Goal: Information Seeking & Learning: Stay updated

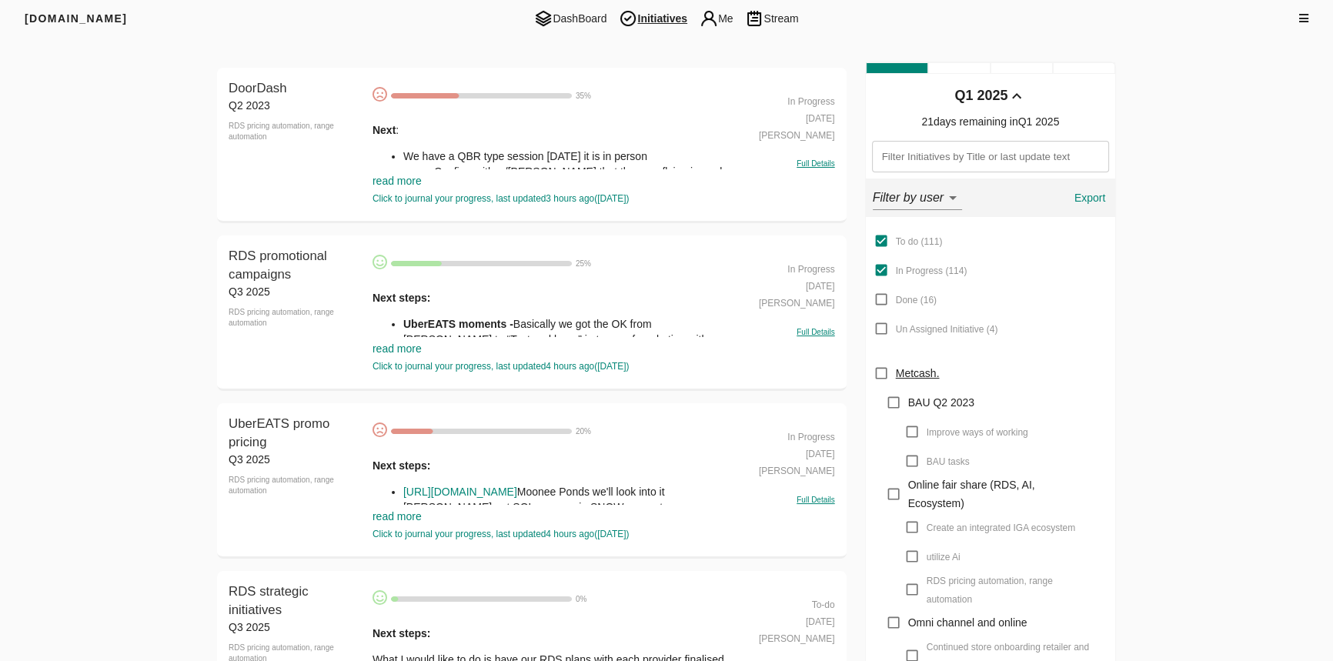
click at [412, 346] on link "read more" at bounding box center [396, 348] width 49 height 12
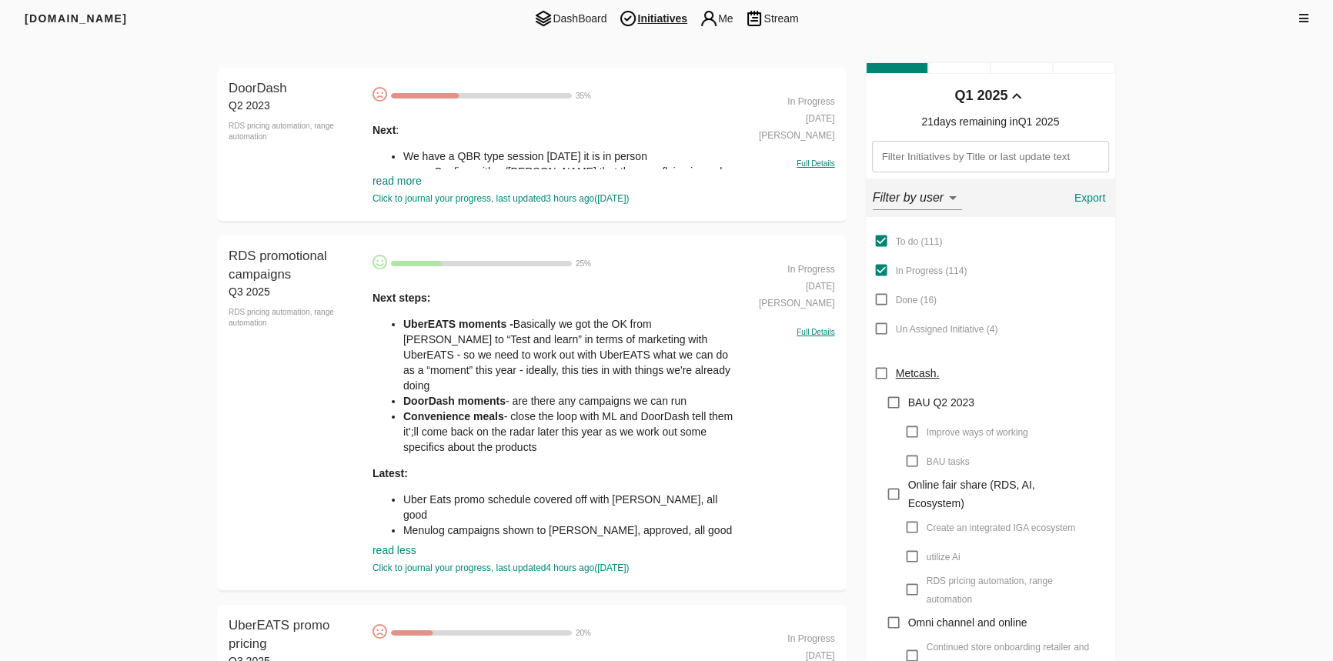
click at [410, 177] on link "read more" at bounding box center [396, 181] width 49 height 12
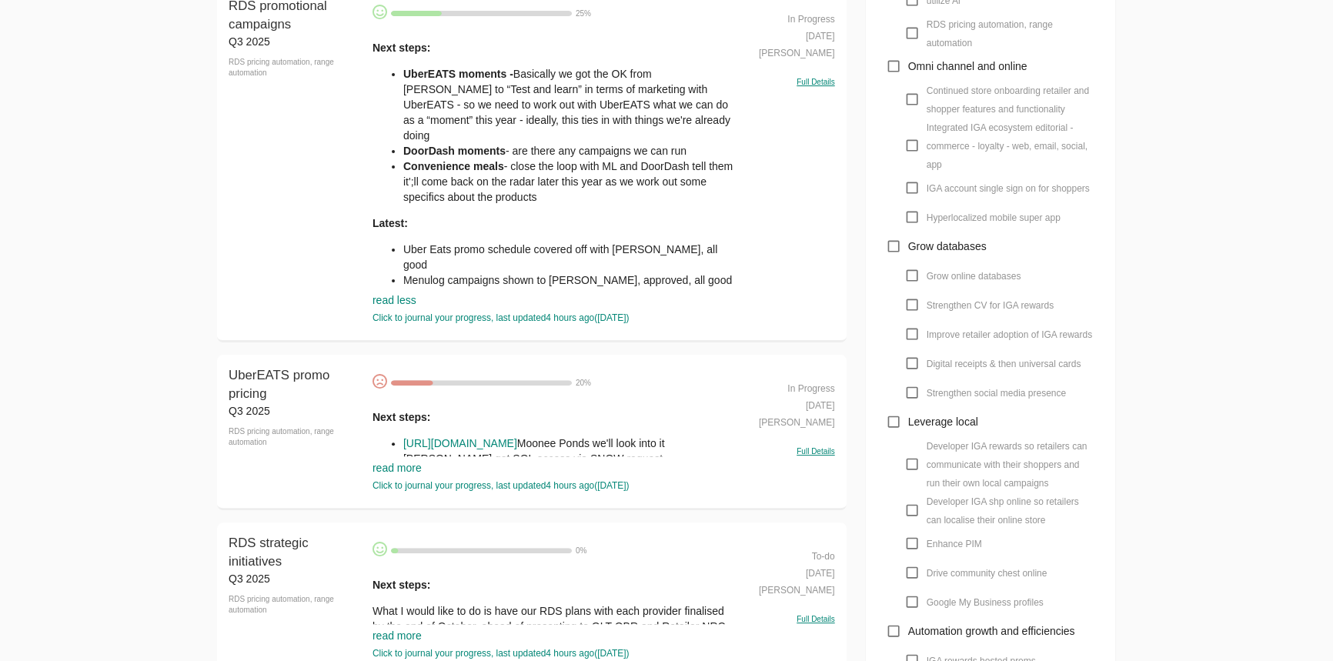
scroll to position [559, 0]
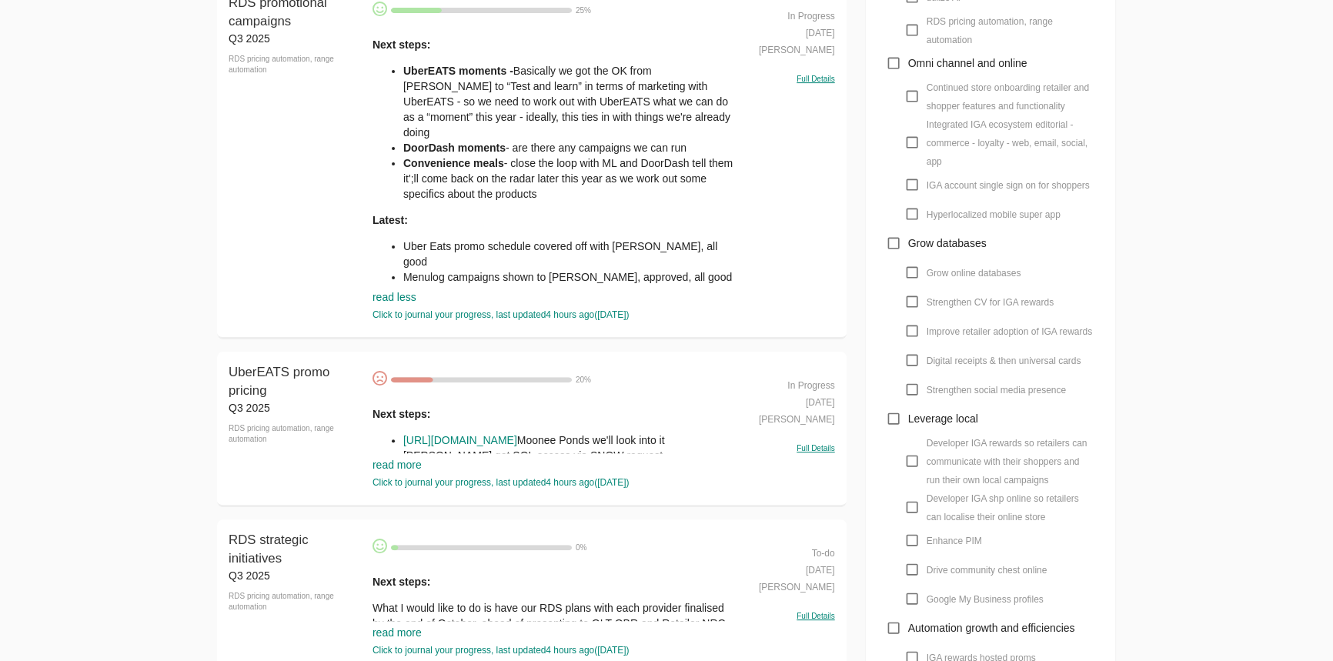
click at [384, 466] on link "read more" at bounding box center [396, 465] width 49 height 12
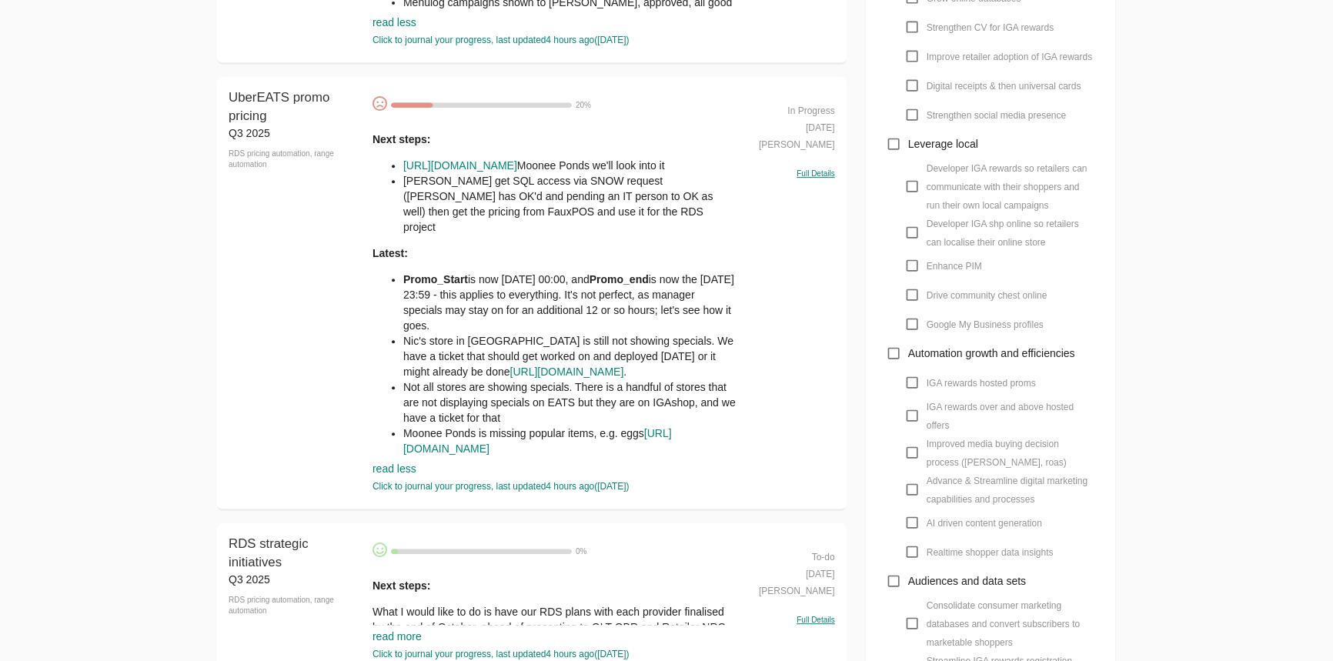
scroll to position [979, 0]
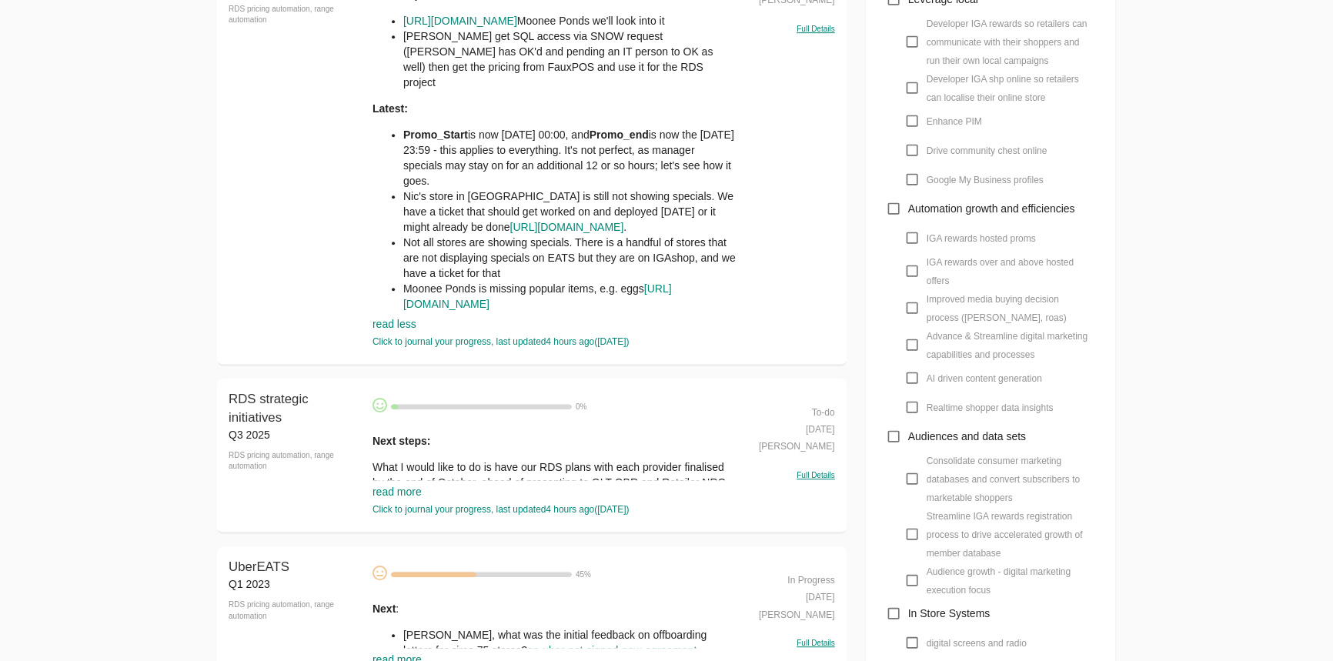
click at [399, 486] on link "read more" at bounding box center [396, 492] width 49 height 12
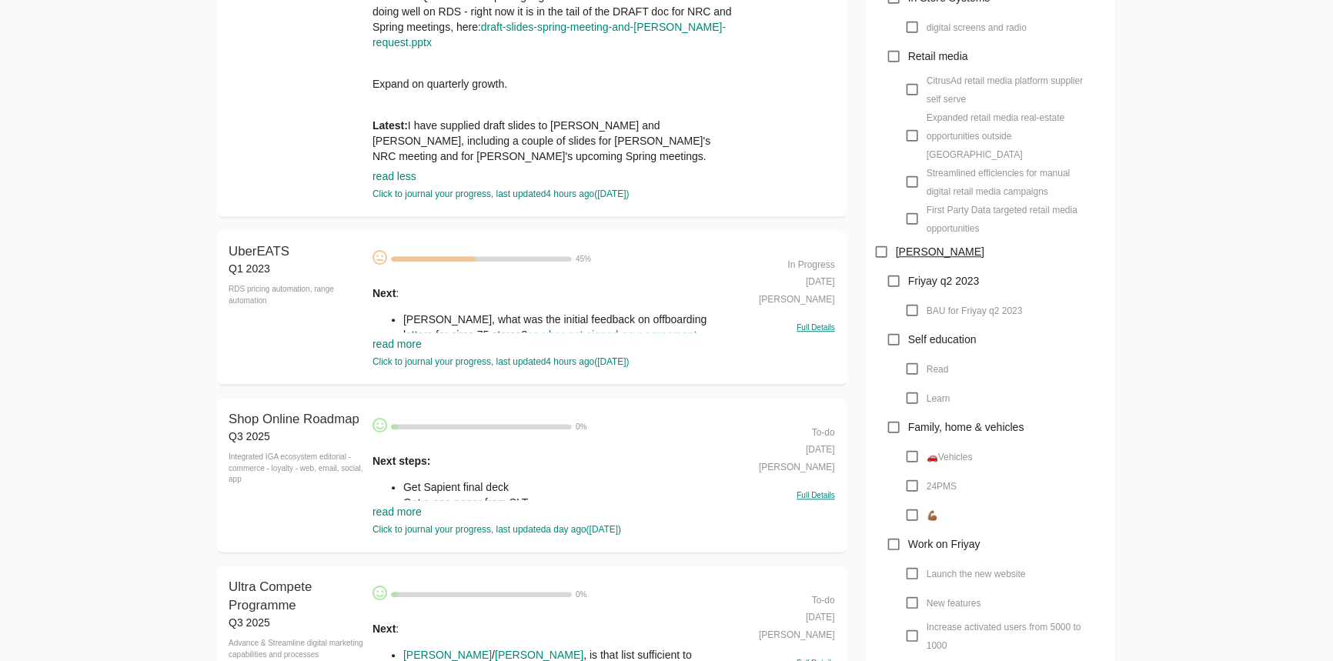
scroll to position [1608, 0]
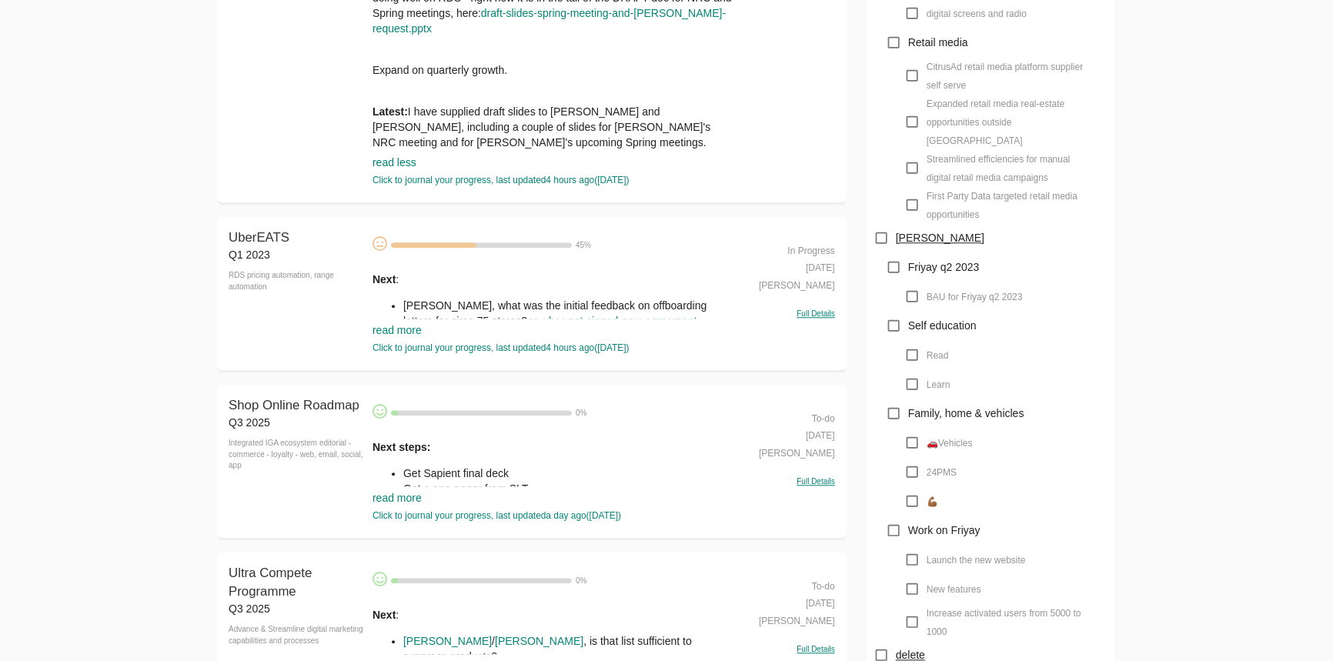
click at [415, 328] on link "read more" at bounding box center [396, 330] width 49 height 12
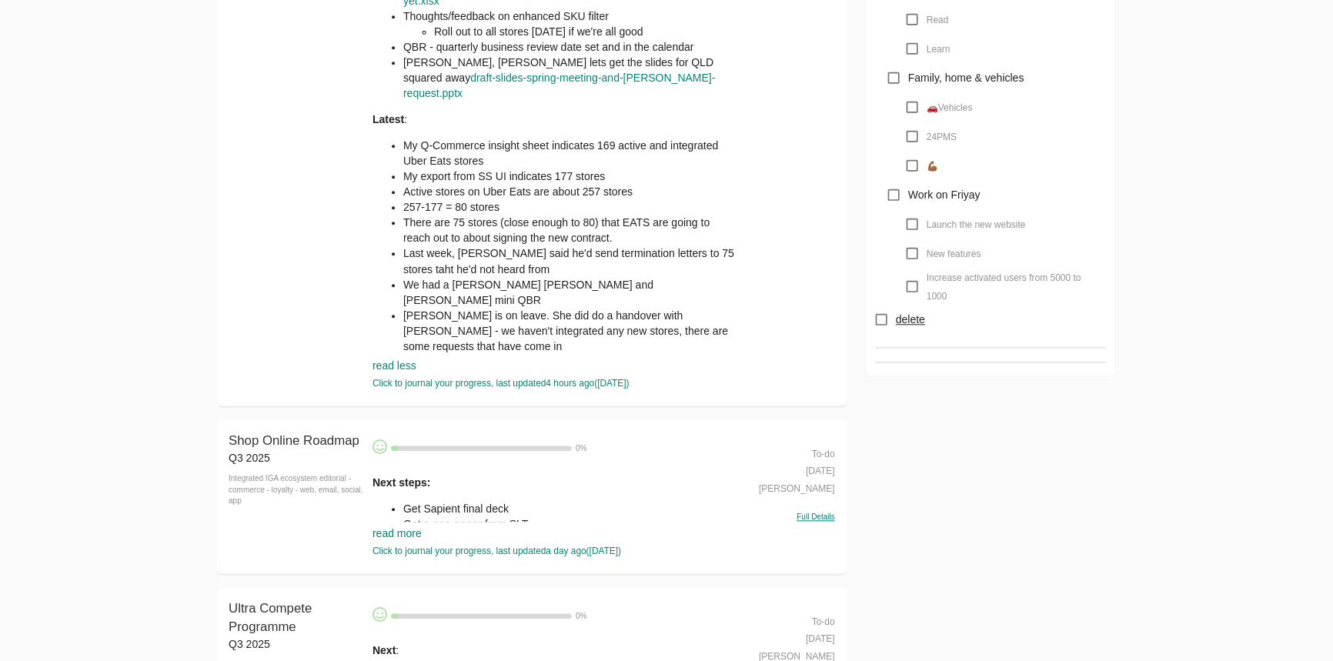
scroll to position [1959, 0]
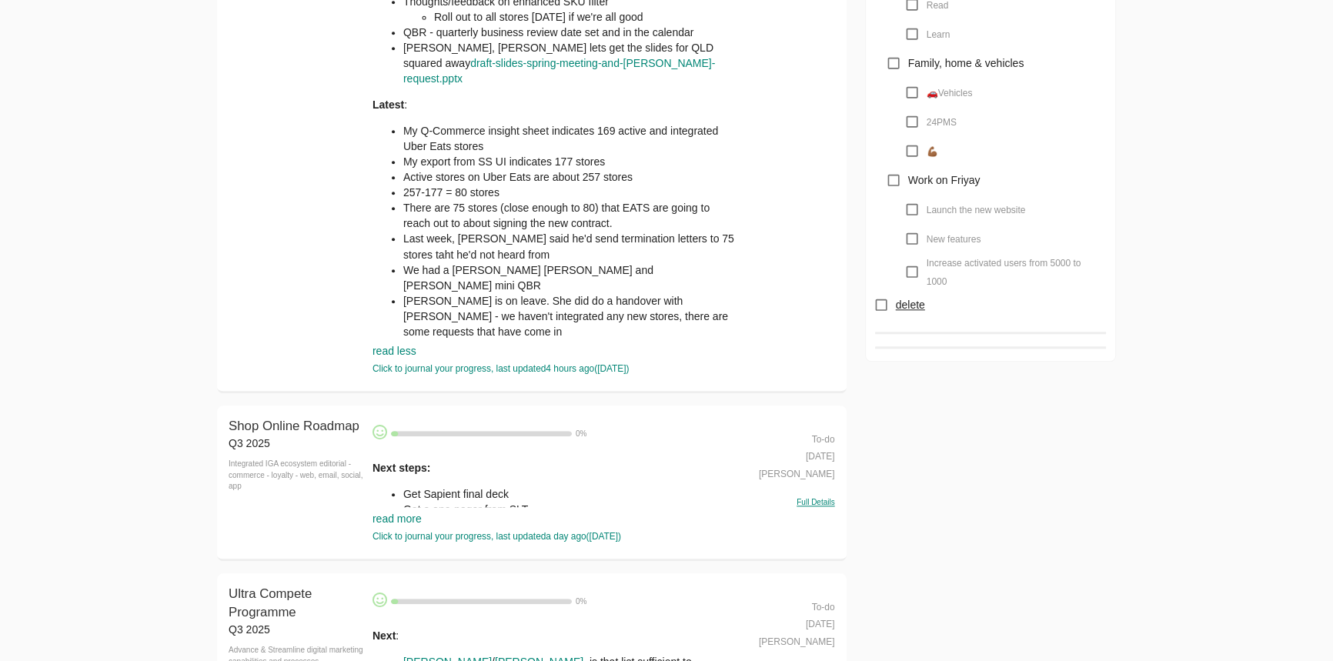
click at [384, 521] on link "read more" at bounding box center [396, 519] width 49 height 12
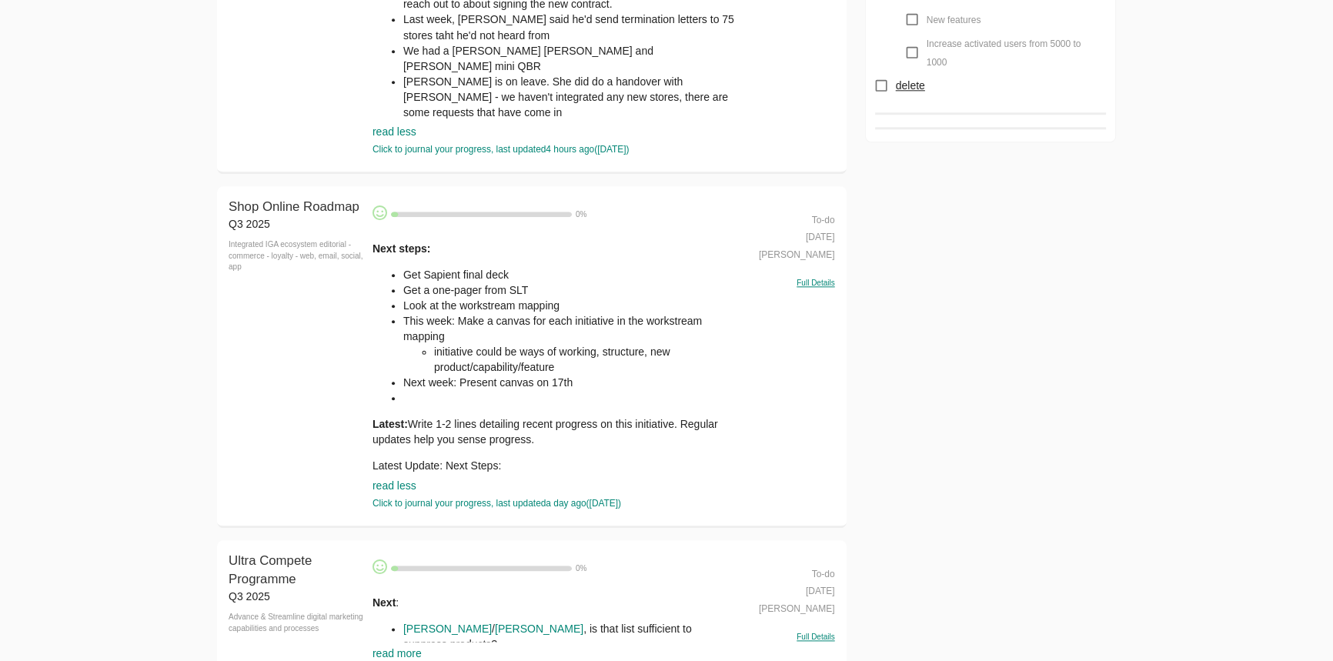
scroll to position [2378, 0]
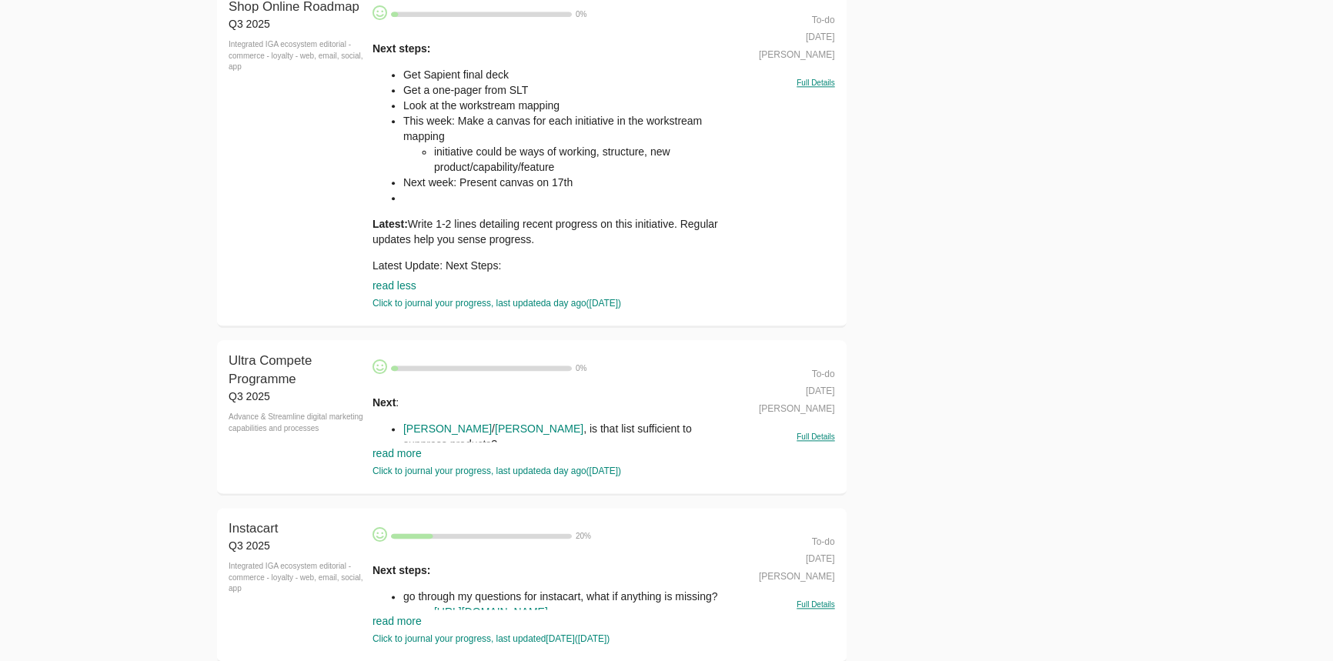
click at [412, 459] on link "read more" at bounding box center [396, 453] width 49 height 12
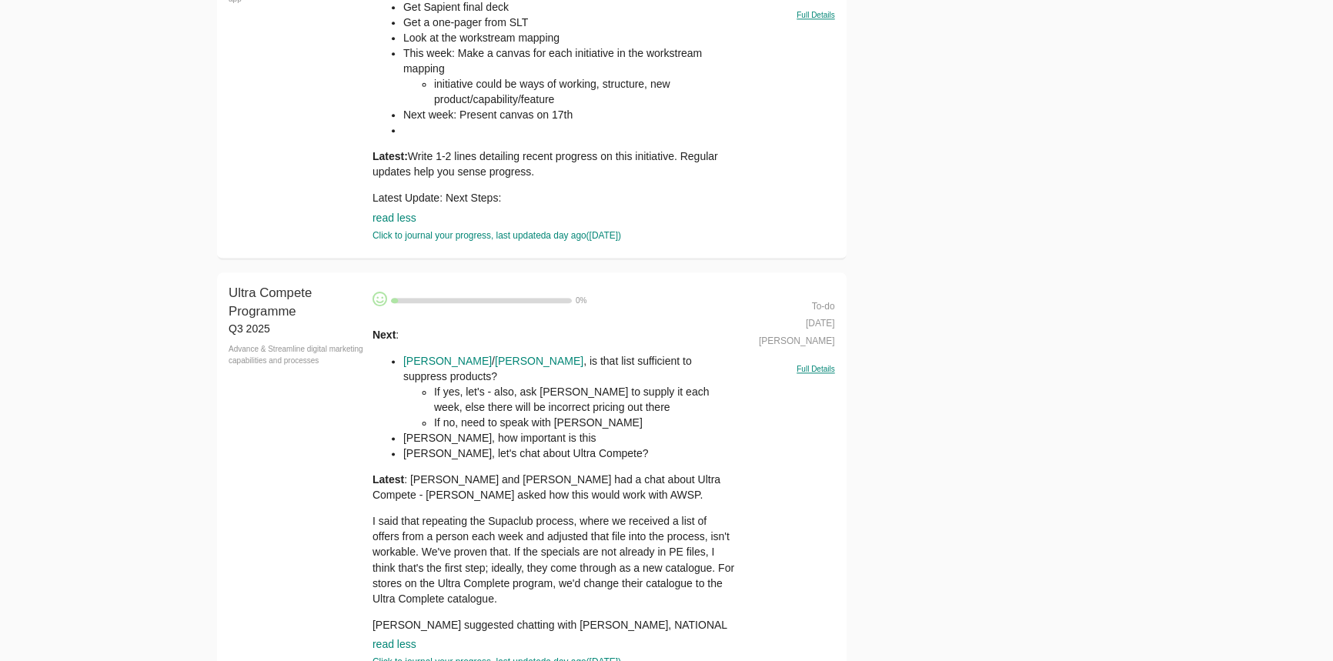
scroll to position [2588, 0]
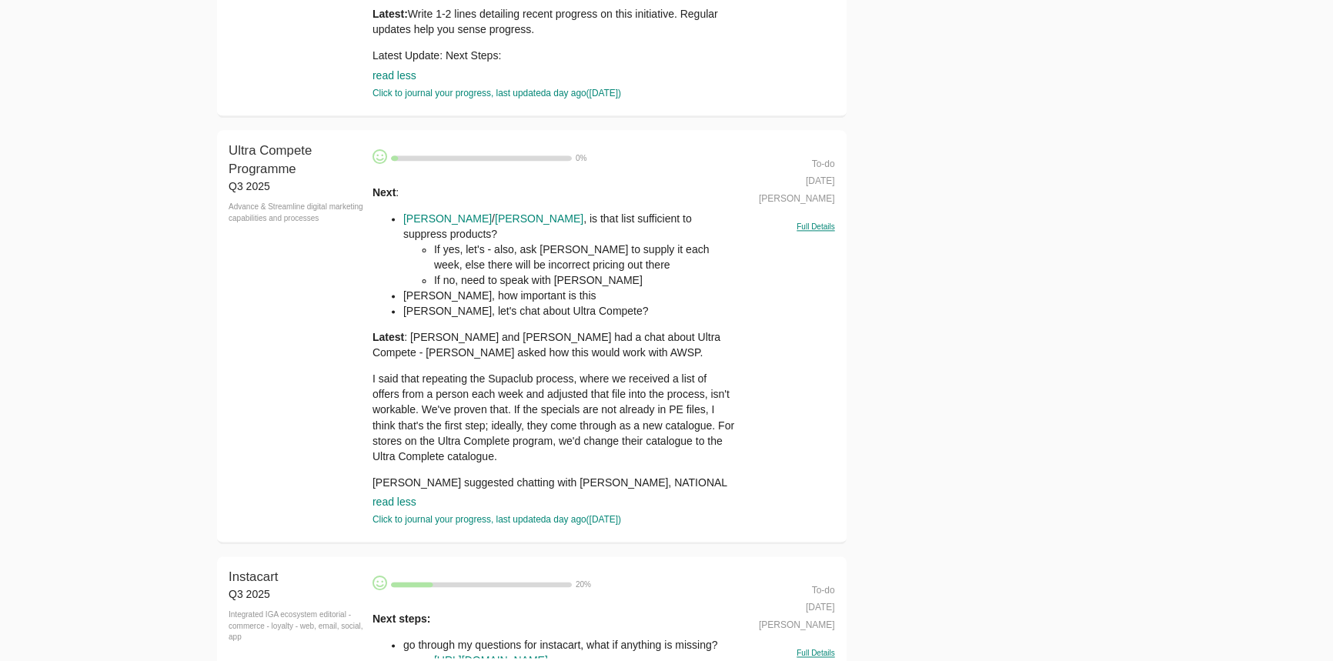
click at [419, 339] on p "Latest : [PERSON_NAME] and [PERSON_NAME] had a chat about Ultra Compete - [PERS…" at bounding box center [554, 344] width 364 height 31
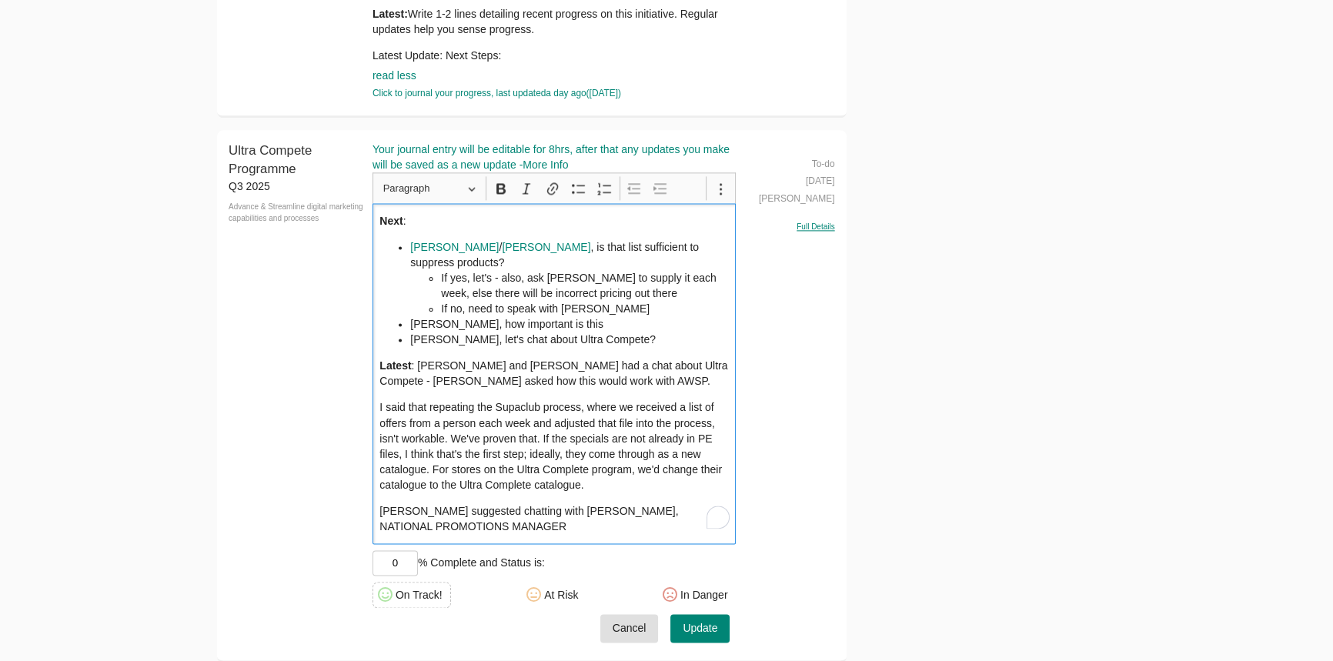
click at [682, 245] on li "[PERSON_NAME] / [PERSON_NAME] , is that list sufficient to suppress products? I…" at bounding box center [569, 277] width 319 height 77
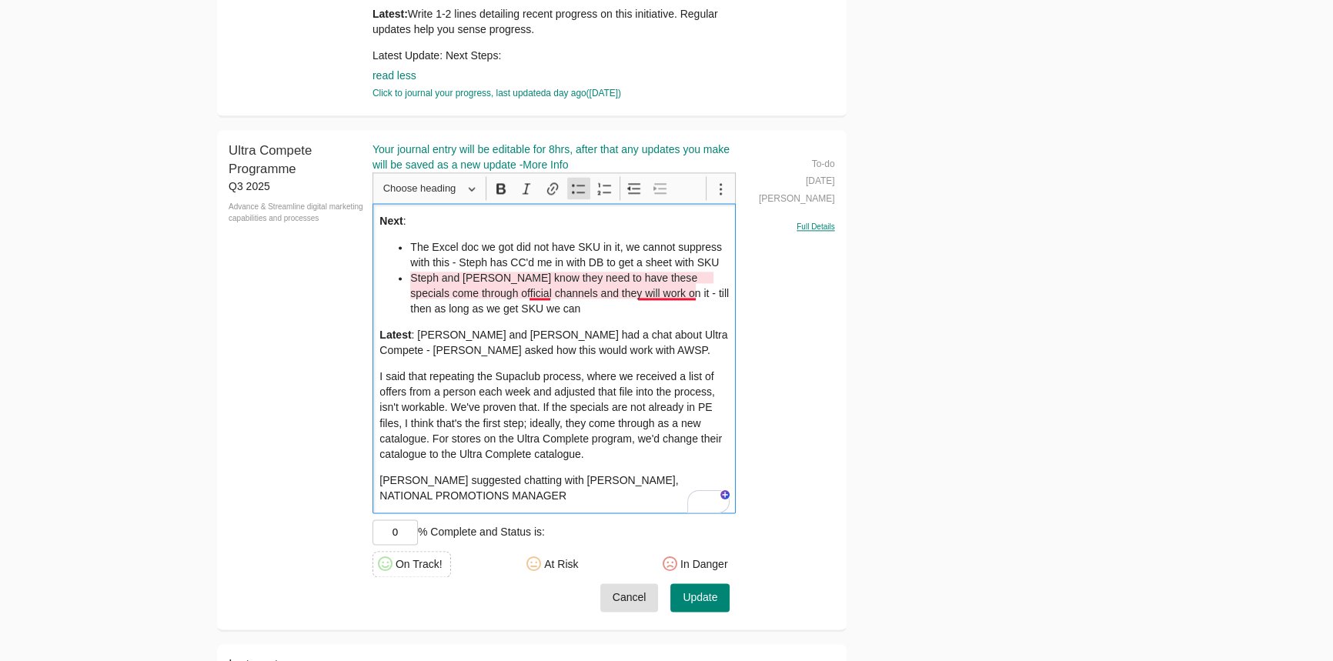
click at [682, 319] on div "Next : The Excel doc we got did not have SKU in it, we cannot suppress with thi…" at bounding box center [554, 358] width 364 height 310
click at [663, 293] on li "Steph and [PERSON_NAME] know they need to have these specials come through offi…" at bounding box center [569, 293] width 319 height 46
click at [640, 304] on li "Steph and [PERSON_NAME] know they need to have these specials come through offi…" at bounding box center [569, 293] width 319 height 46
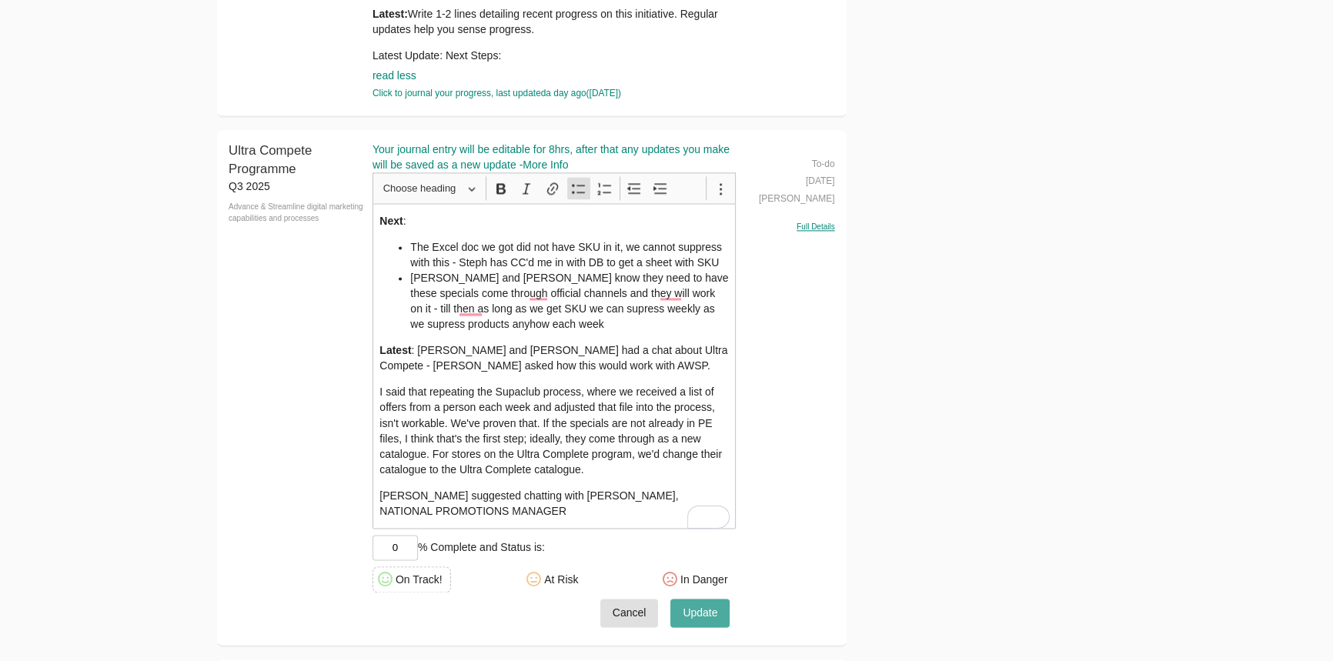
click at [719, 620] on button "Update" at bounding box center [699, 613] width 59 height 28
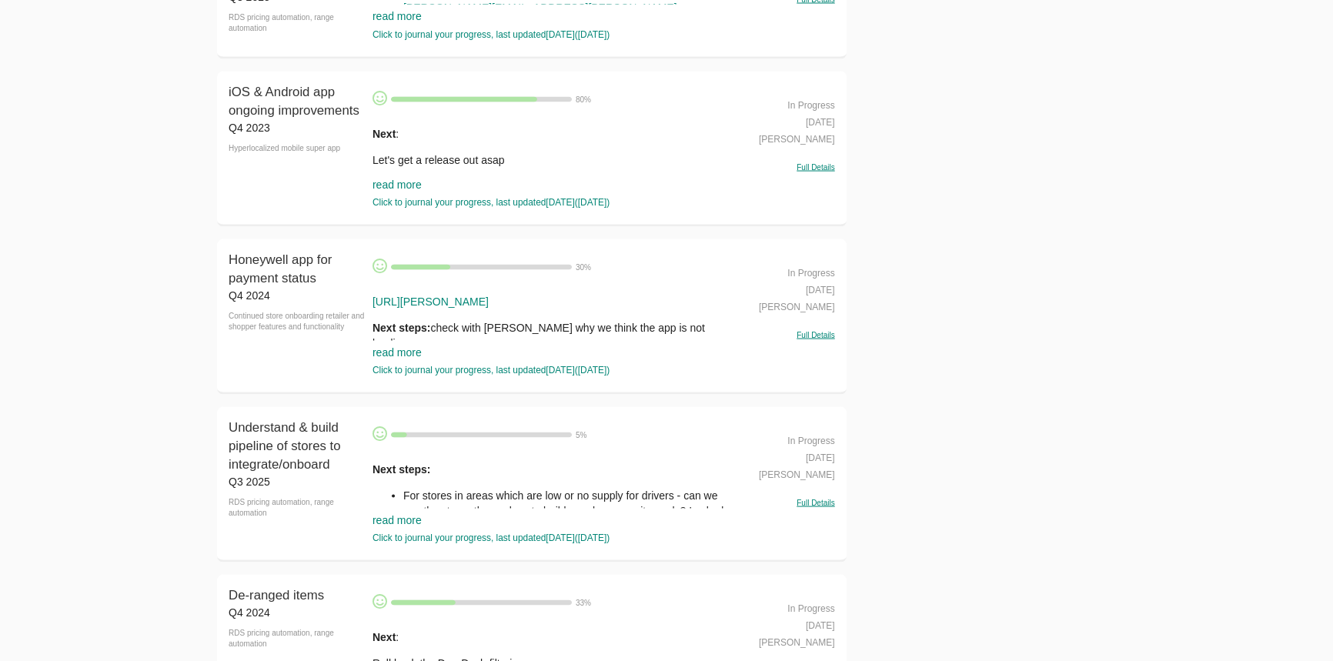
scroll to position [3778, 0]
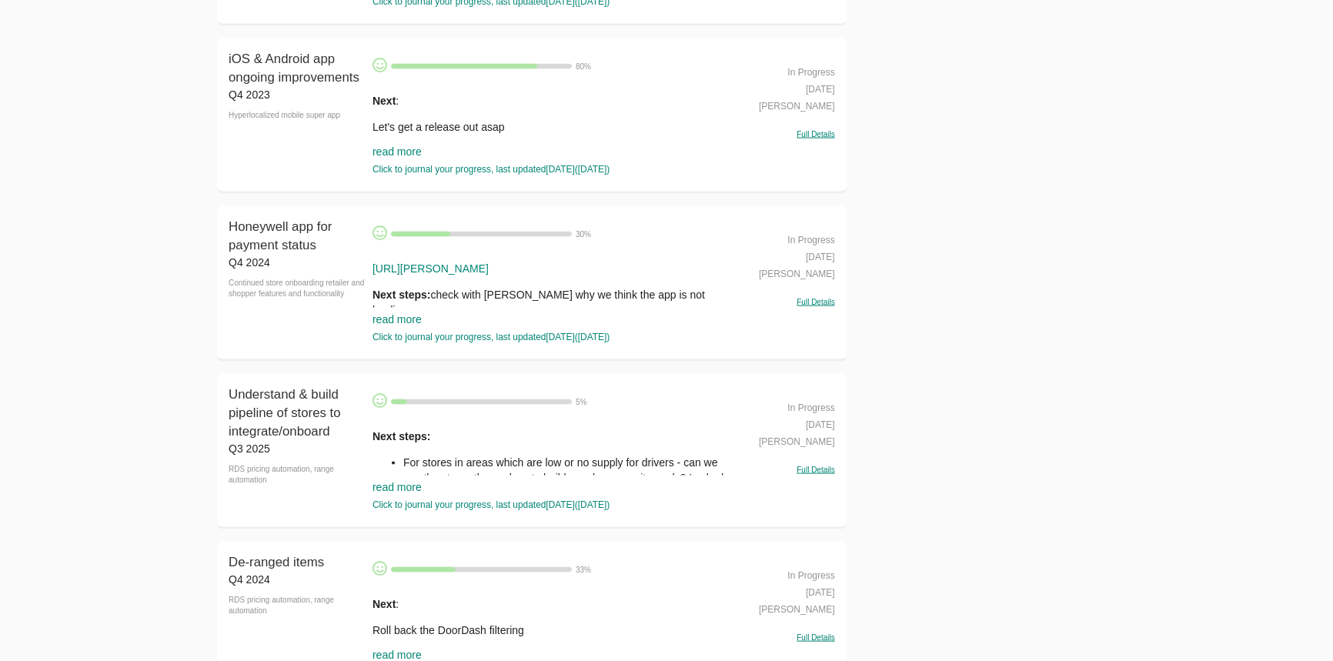
click at [394, 323] on link "read more" at bounding box center [396, 319] width 49 height 12
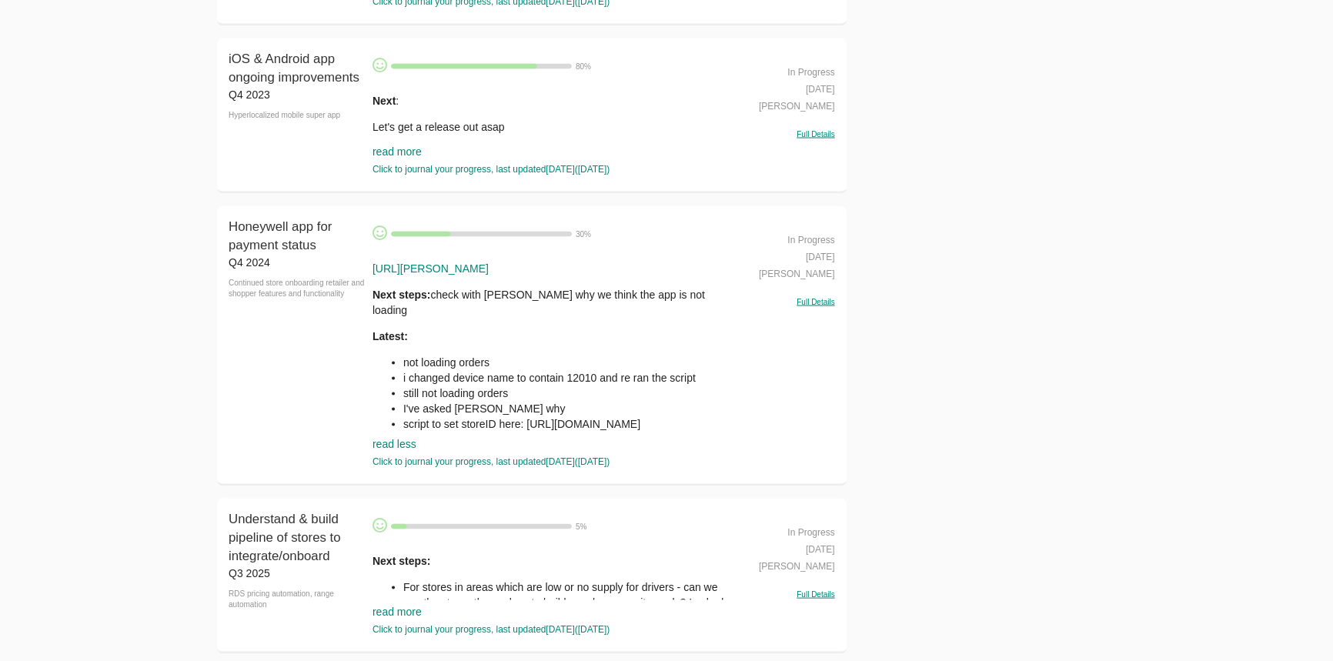
click at [445, 355] on li "not loading orders" at bounding box center [569, 362] width 333 height 15
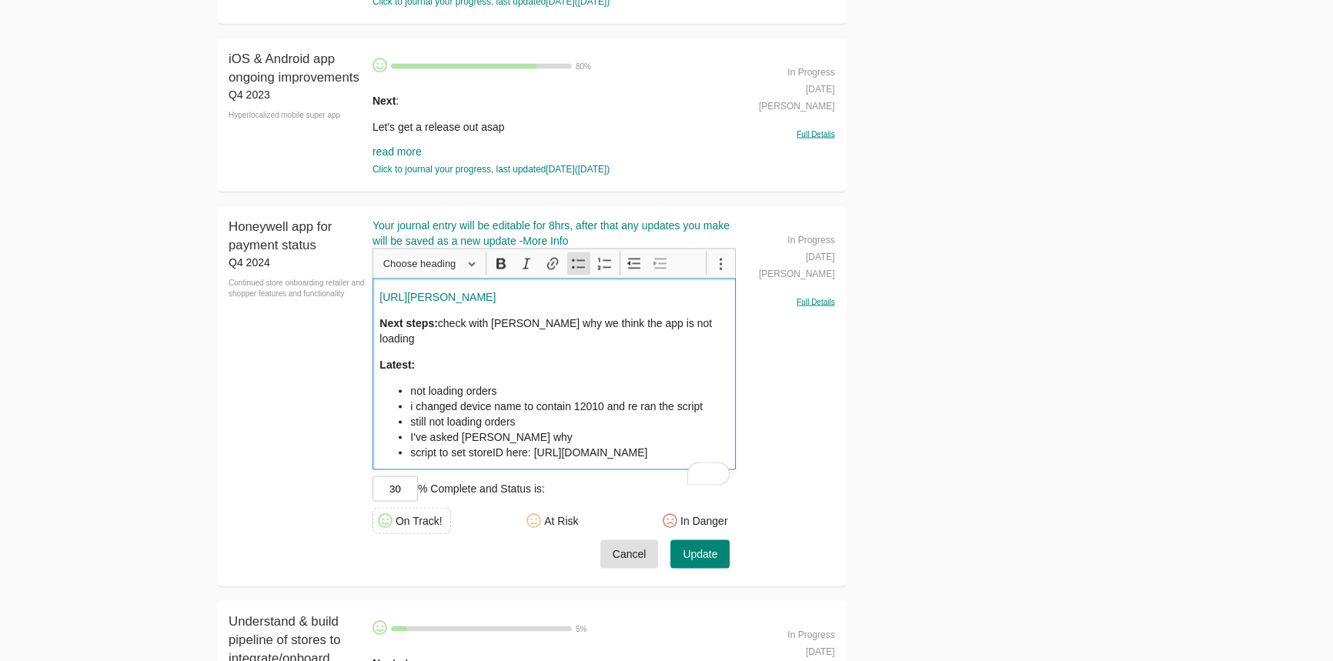
drag, startPoint x: 551, startPoint y: 466, endPoint x: 371, endPoint y: 366, distance: 206.0
click at [371, 366] on div "Honeywell app for payment status Q4 2024 Continued store onboarding retailer an…" at bounding box center [532, 397] width 630 height 382
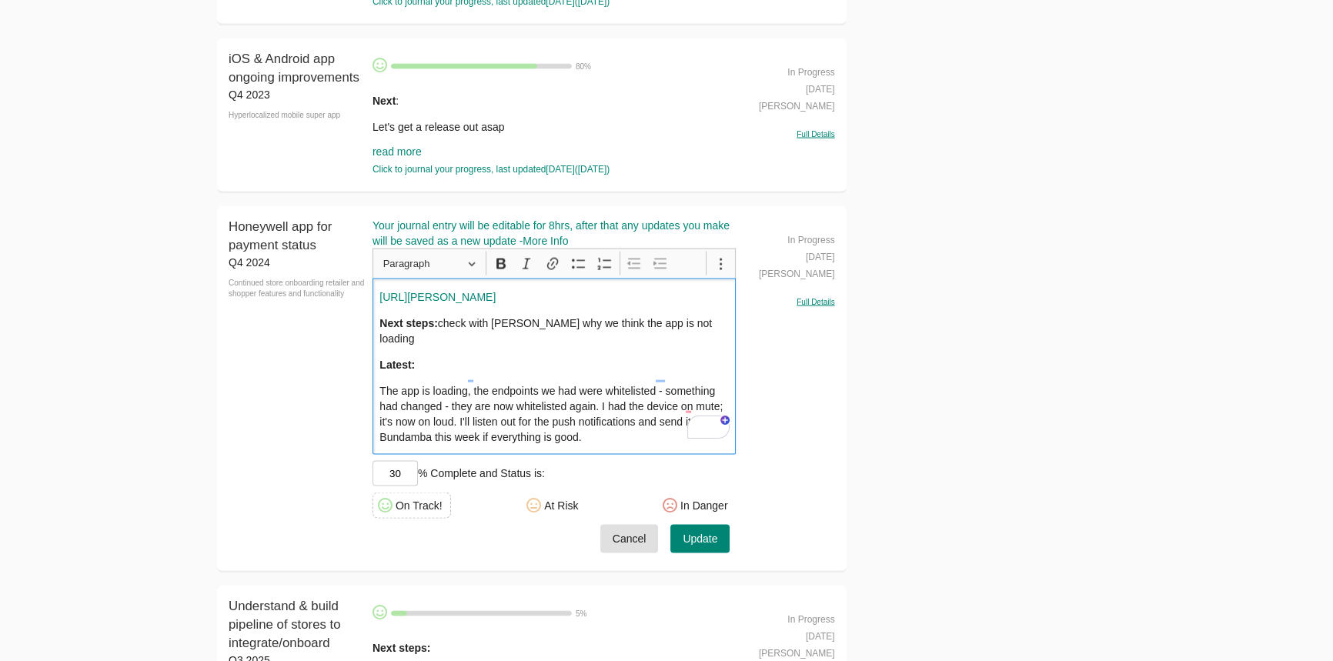
click at [431, 357] on p "Latest:" at bounding box center [553, 364] width 349 height 15
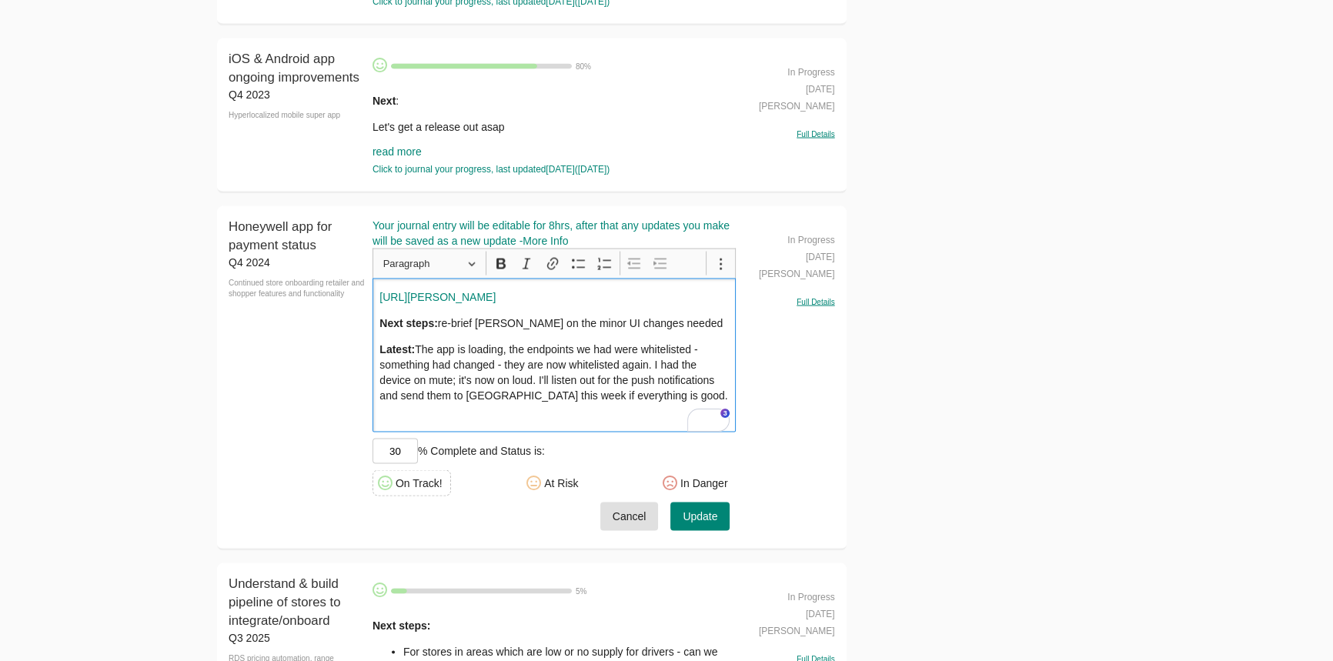
click at [653, 369] on p "Latest: The app is loading, the endpoints we had were whitelisted - something h…" at bounding box center [553, 373] width 349 height 62
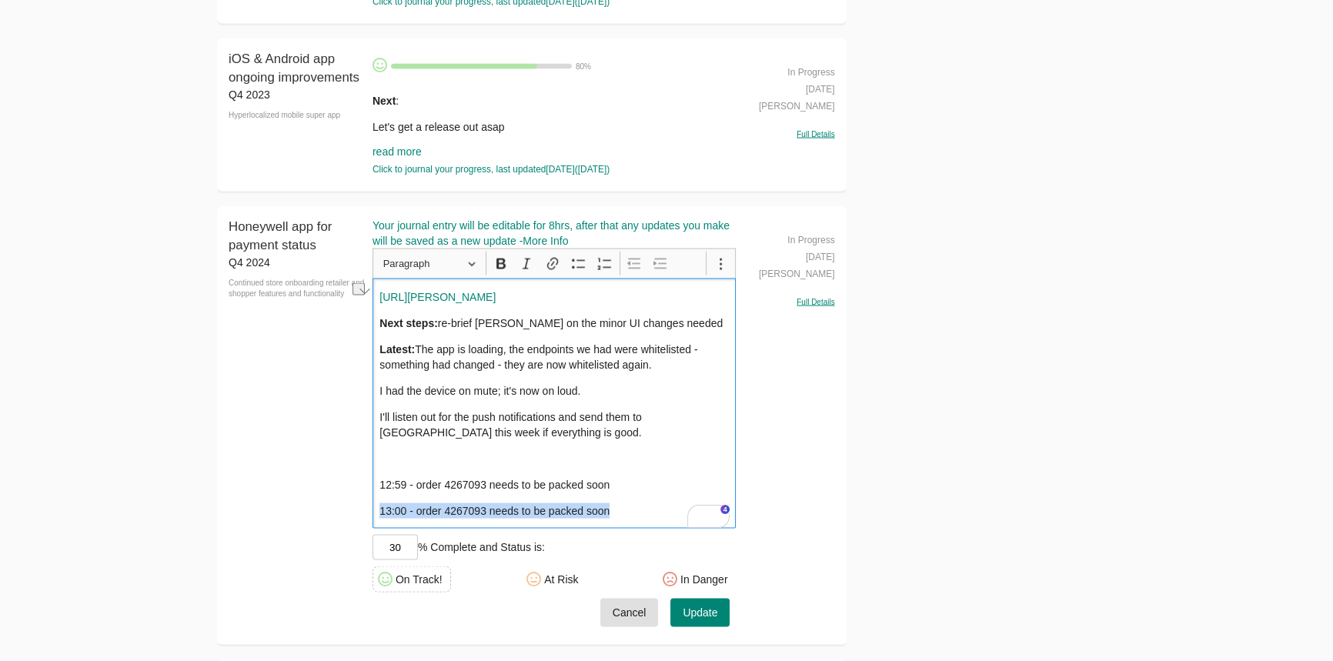
copy p "13:00 - order 4267093 needs to be packed soon"
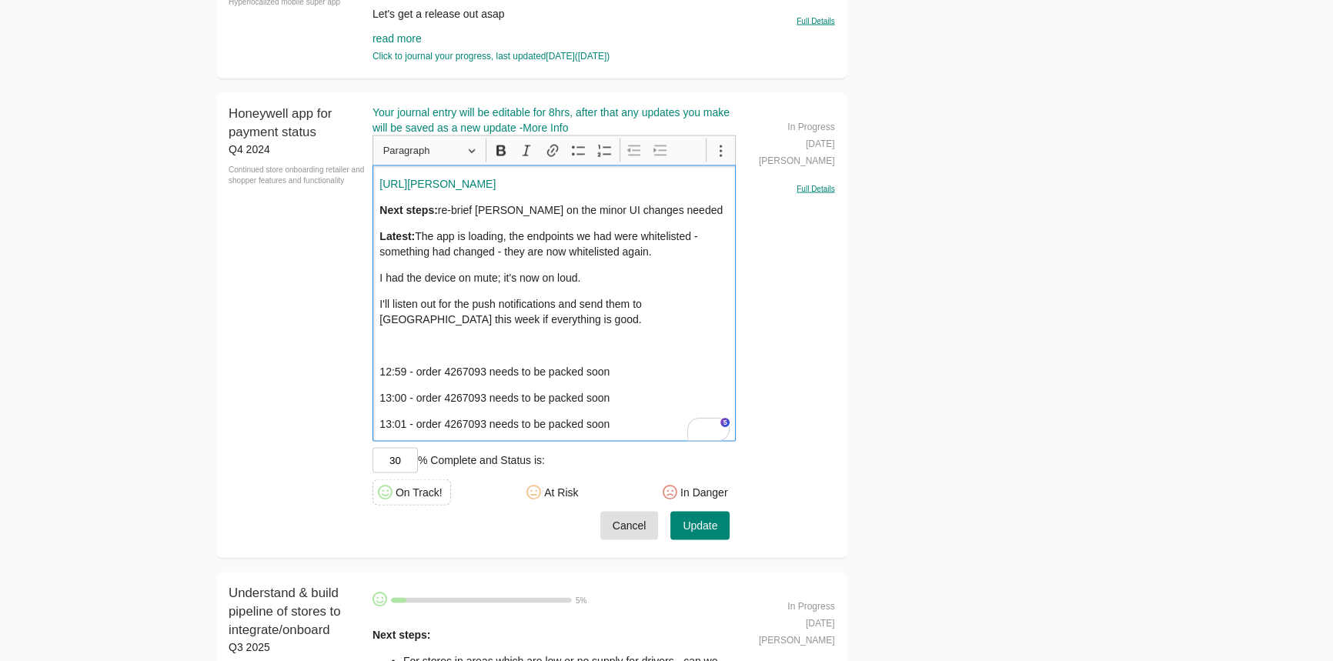
scroll to position [3917, 0]
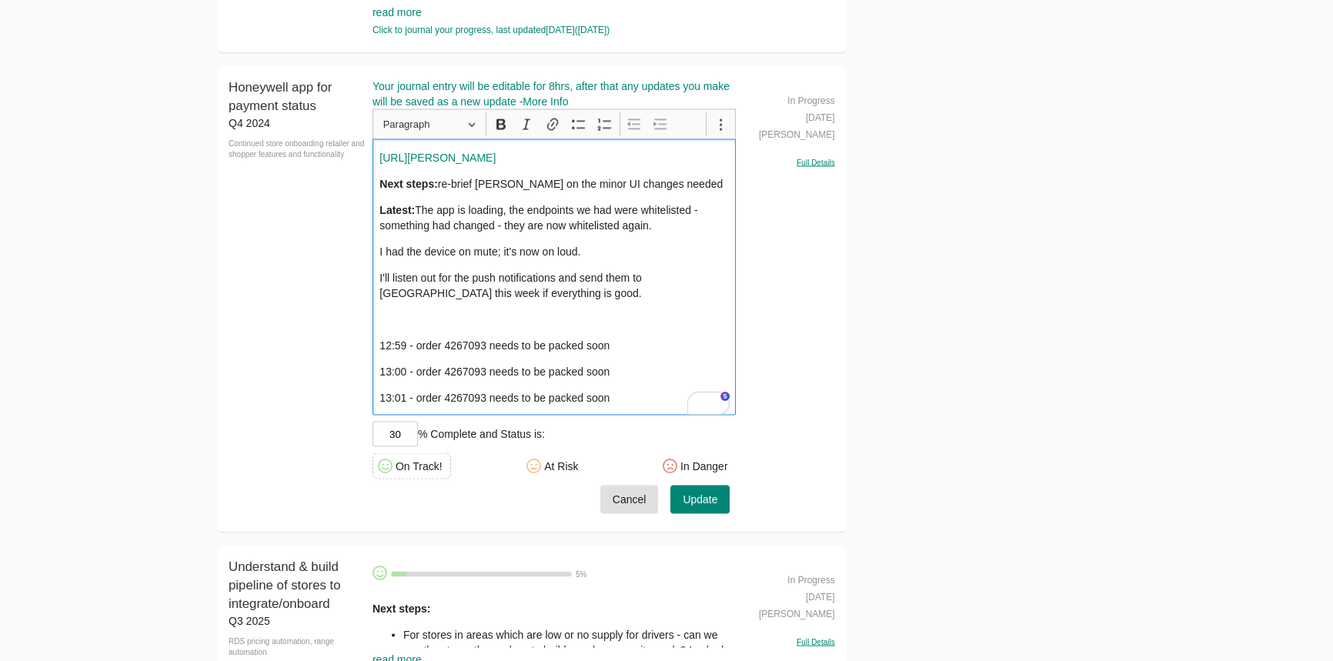
click at [734, 497] on div "Cancel Update" at bounding box center [554, 500] width 364 height 28
click at [726, 497] on button "Update" at bounding box center [699, 500] width 59 height 28
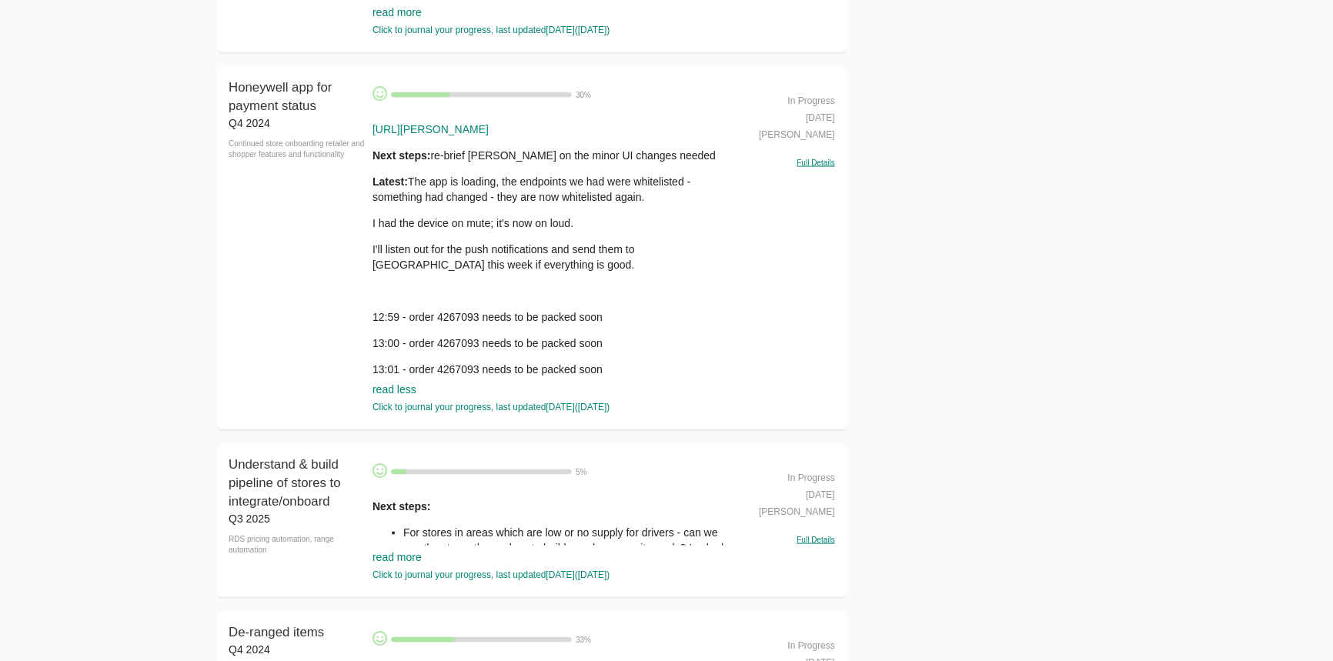
click at [436, 361] on div "[URL][PERSON_NAME] Next steps: re-brief Minh on the minor UI changes needed Lat…" at bounding box center [554, 249] width 364 height 255
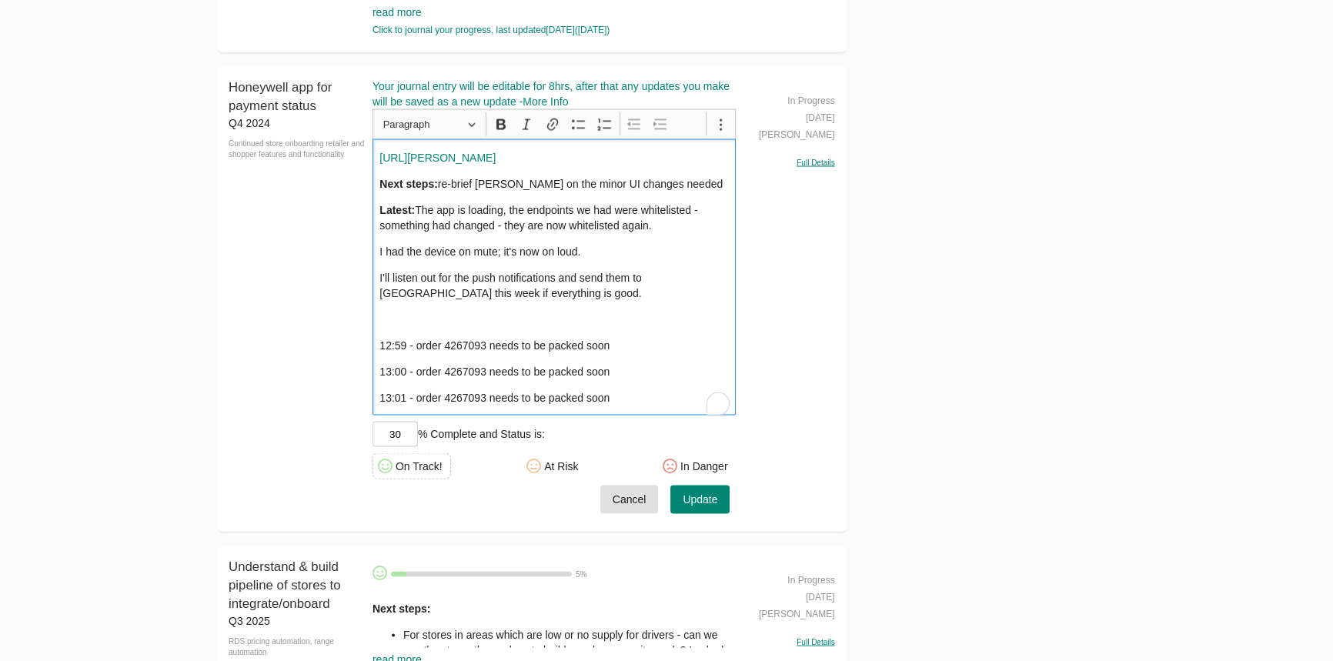
click at [639, 406] on p "13:01 - order 4267093 needs to be packed soon" at bounding box center [553, 397] width 349 height 15
click at [640, 347] on p "12:59 - order 4267093 needs to be packed soon" at bounding box center [553, 345] width 349 height 15
click at [640, 341] on p "12:59 - order 4267093 needs to be packed soon" at bounding box center [553, 345] width 349 height 15
click at [640, 330] on div "[URL][PERSON_NAME] Next steps: re-brief Minh on the minor UI changes needed Lat…" at bounding box center [554, 277] width 364 height 276
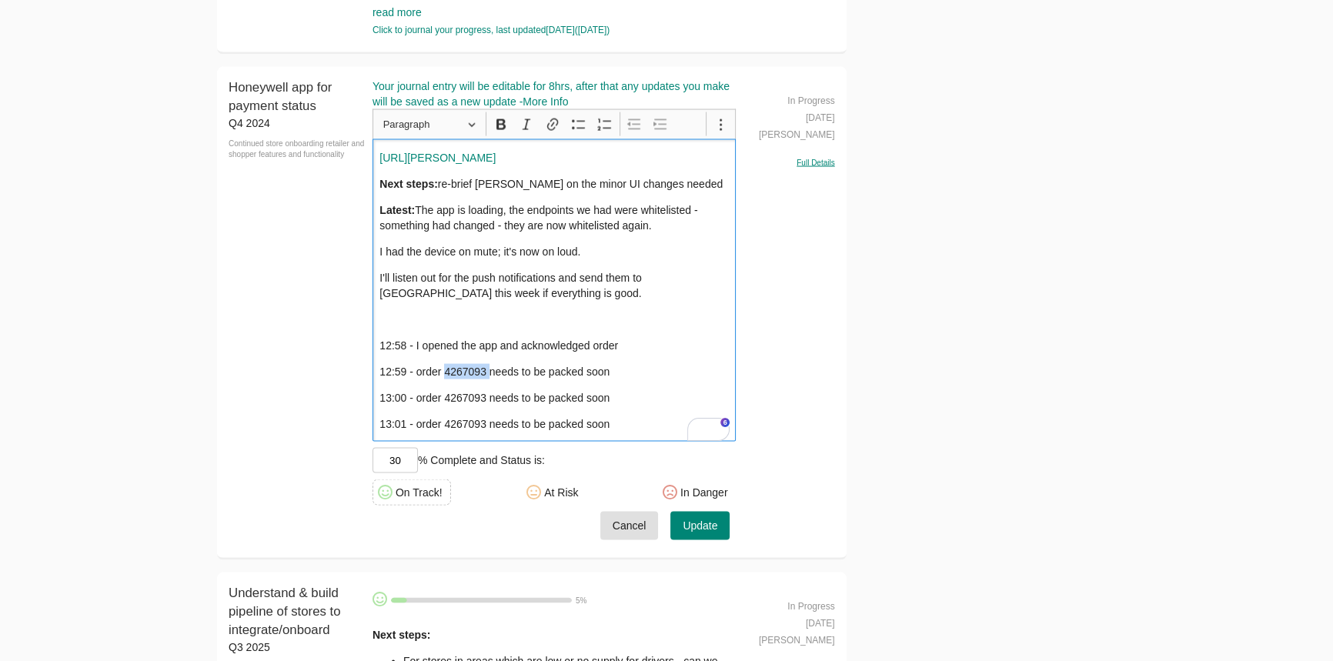
copy p "4267093"
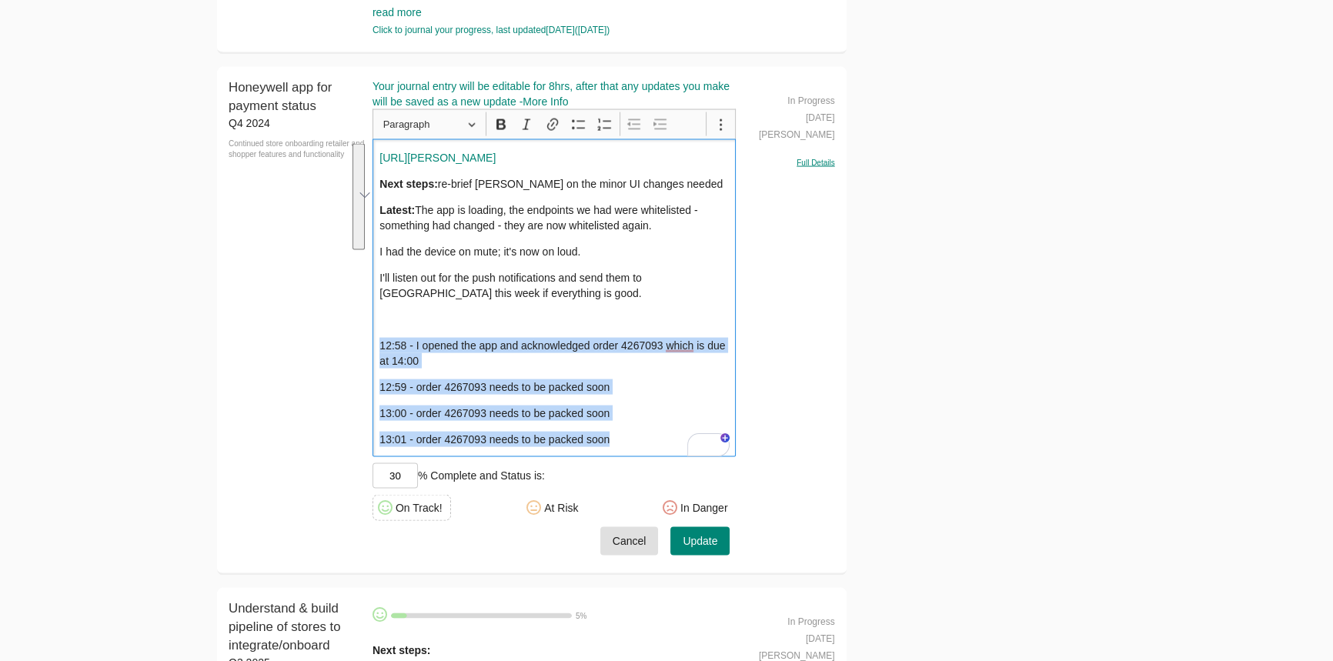
drag, startPoint x: 462, startPoint y: 398, endPoint x: 346, endPoint y: 332, distance: 133.4
click at [330, 353] on div "Honeywell app for payment status Q4 2024 Continued store onboarding retailer an…" at bounding box center [532, 321] width 630 height 509
click at [578, 126] on icon "Editor toolbar" at bounding box center [578, 124] width 15 height 15
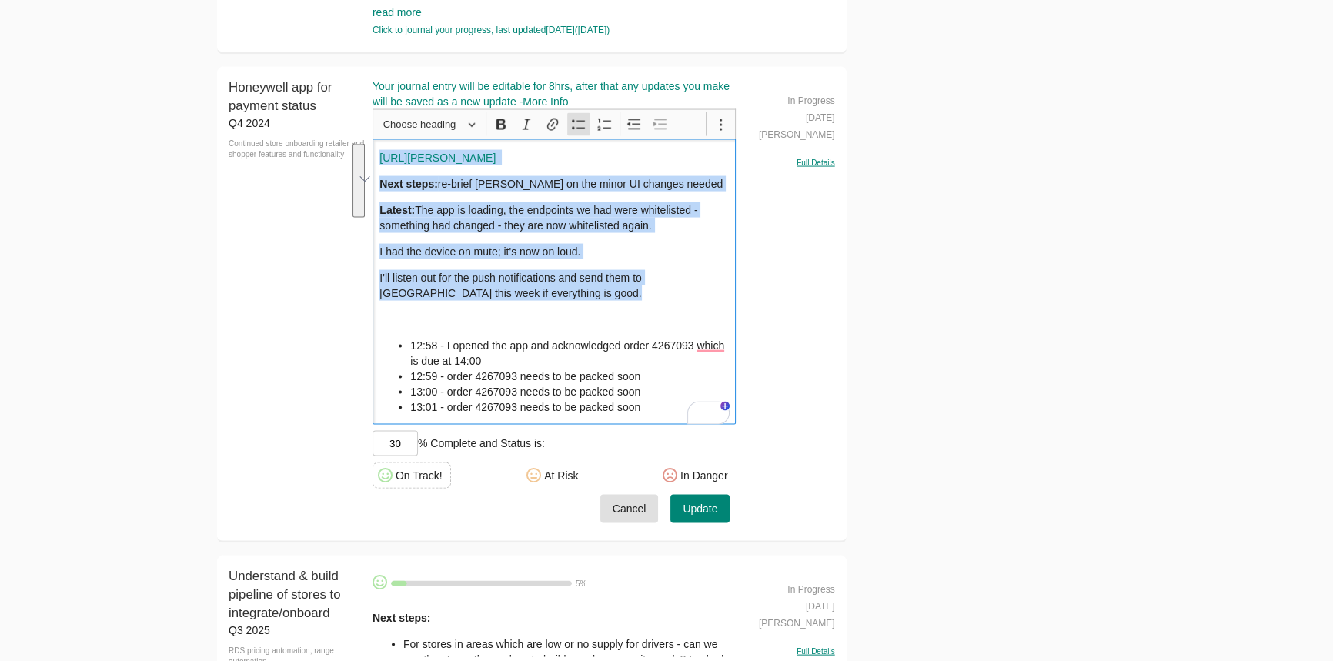
click at [701, 512] on span "Update" at bounding box center [700, 508] width 35 height 19
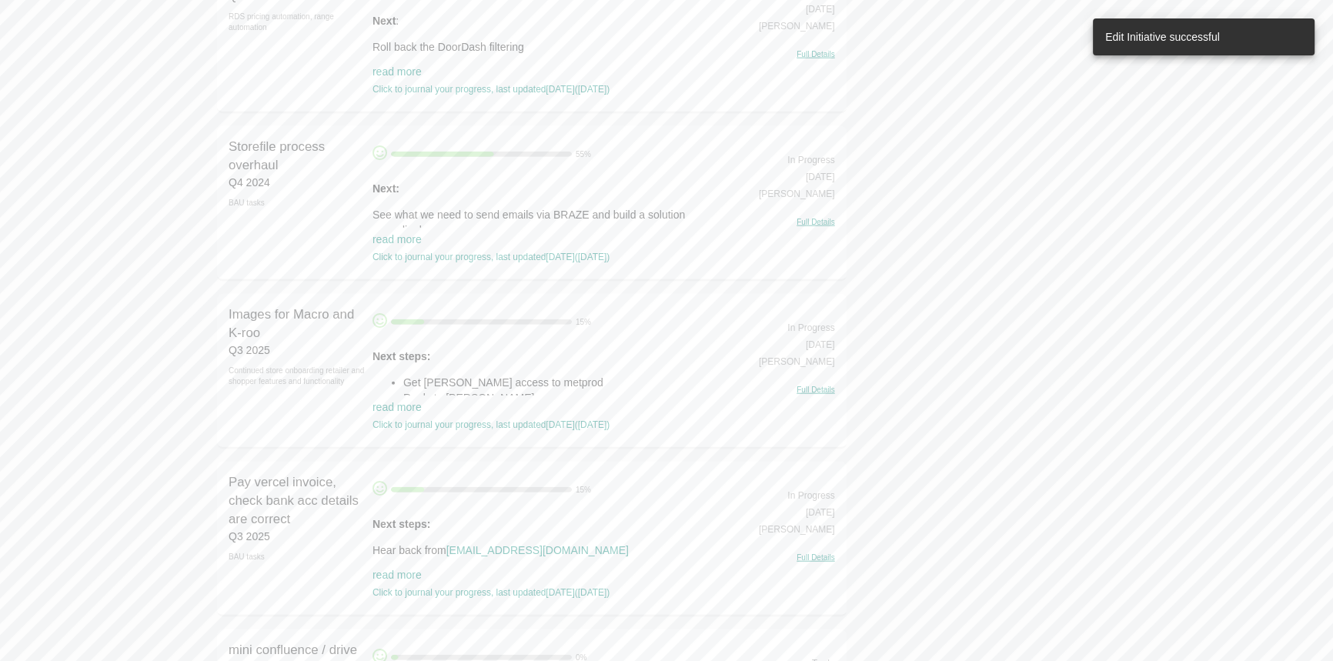
scroll to position [4617, 0]
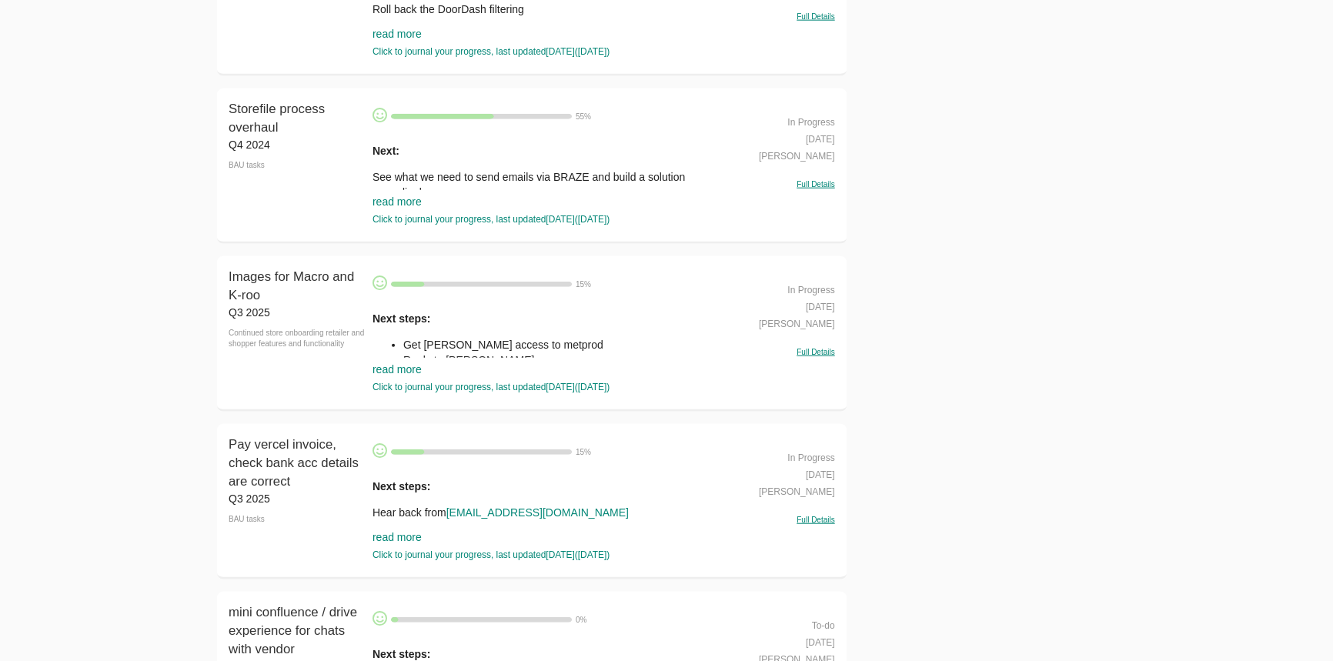
click at [399, 369] on link "read more" at bounding box center [396, 369] width 49 height 12
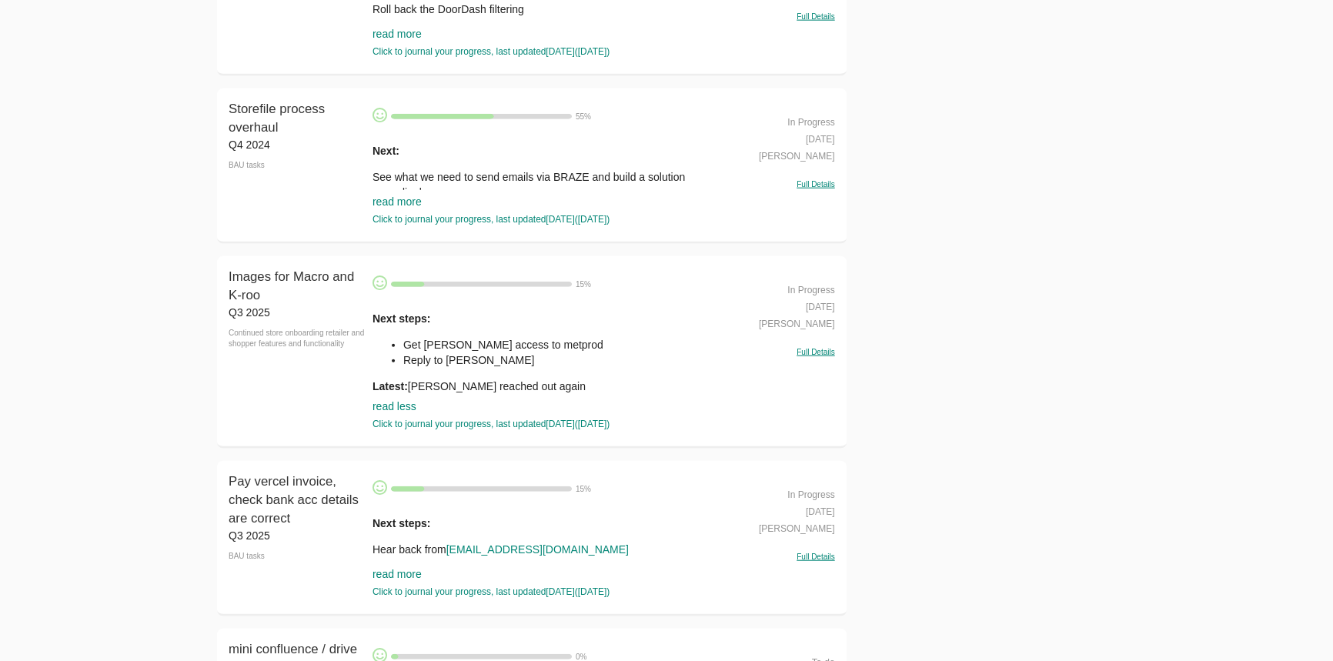
click at [460, 366] on li "Reply to [PERSON_NAME]" at bounding box center [569, 359] width 333 height 15
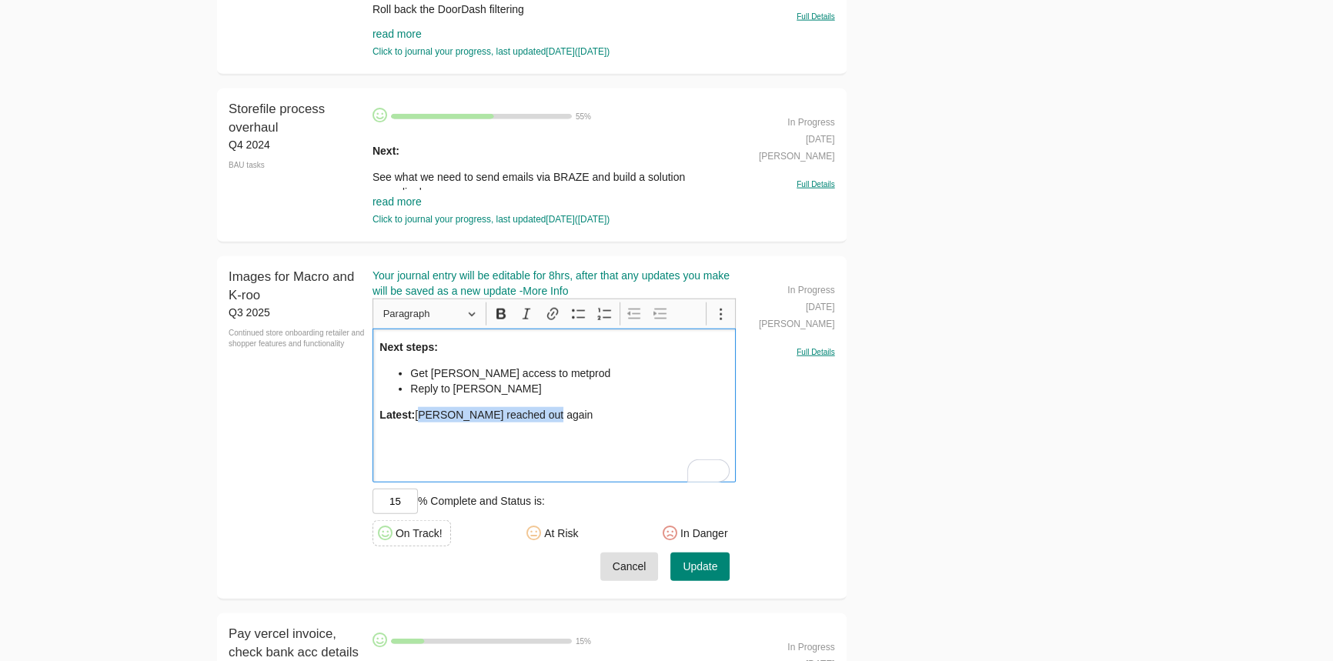
drag, startPoint x: 420, startPoint y: 416, endPoint x: 941, endPoint y: 462, distance: 523.0
click at [838, 460] on div "Images for Macro and K-roo Q3 2025 Continued store onboarding retailer and shop…" at bounding box center [532, 428] width 630 height 345
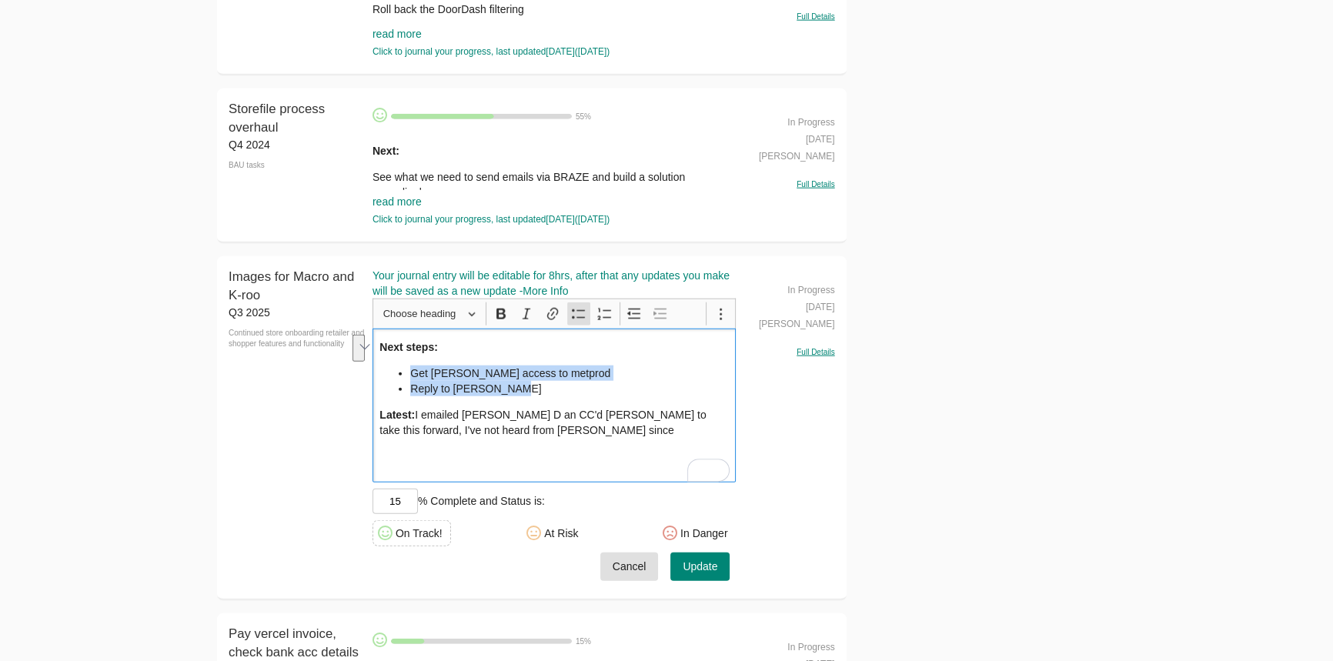
drag, startPoint x: 523, startPoint y: 396, endPoint x: 339, endPoint y: 378, distance: 185.5
click at [339, 378] on div "Images for Macro and K-roo Q3 2025 Continued store onboarding retailer and shop…" at bounding box center [532, 428] width 630 height 345
click at [533, 430] on p "Latest: I emailed [PERSON_NAME] D an CC'd [PERSON_NAME] to take this forward, I…" at bounding box center [553, 422] width 349 height 31
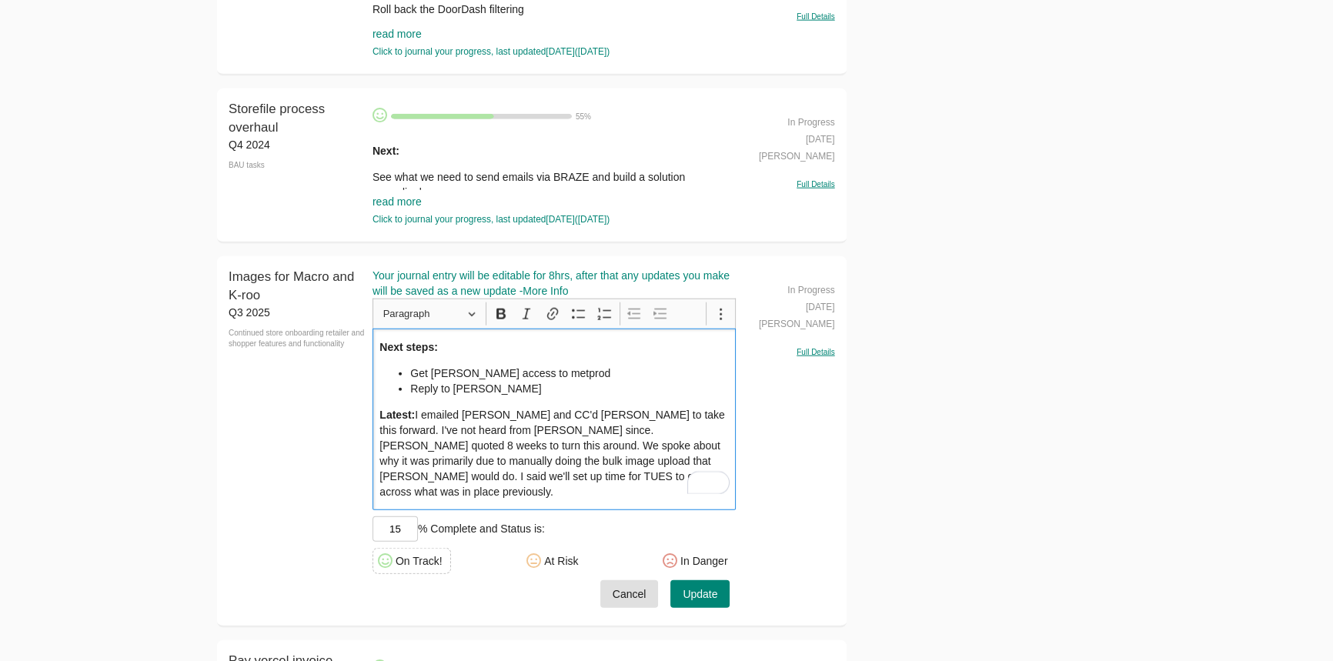
click at [629, 495] on div "Next steps: Get [PERSON_NAME] access to metprod Reply to [PERSON_NAME] soon Lat…" at bounding box center [554, 419] width 364 height 181
click at [709, 580] on button "Update" at bounding box center [699, 594] width 59 height 28
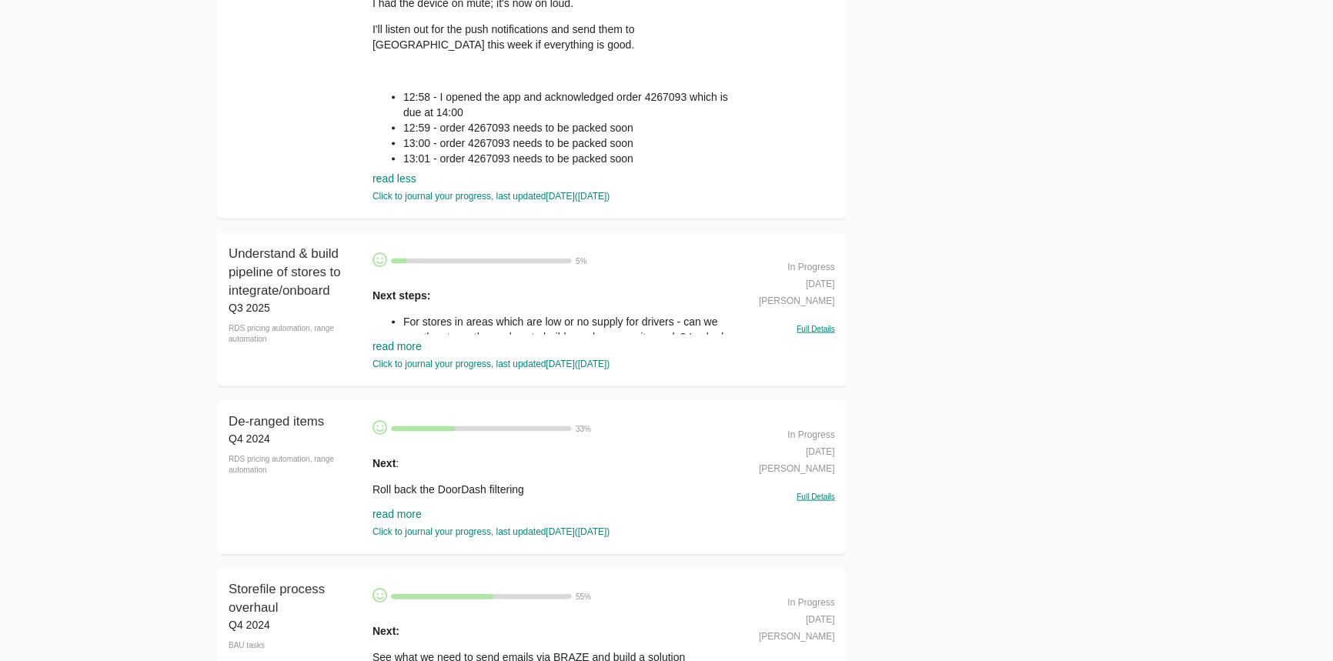
scroll to position [3987, 0]
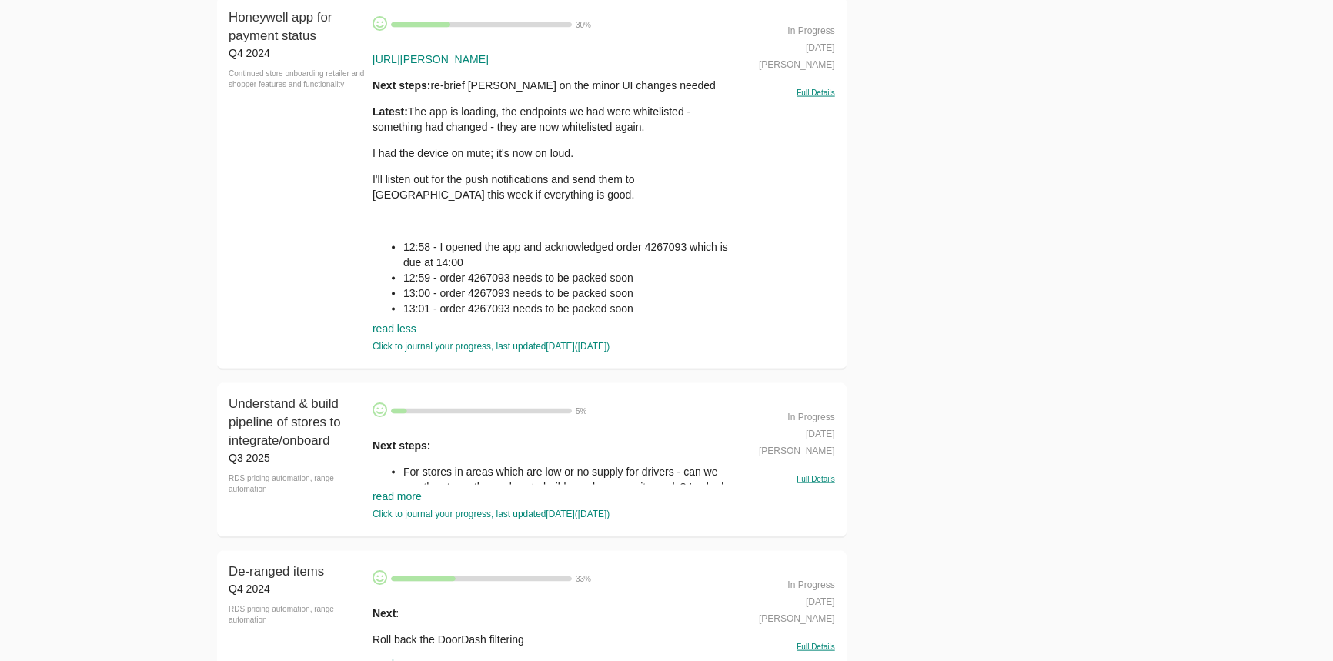
click at [595, 277] on li "12:59 - order 4267093 needs to be packed soon" at bounding box center [569, 277] width 333 height 15
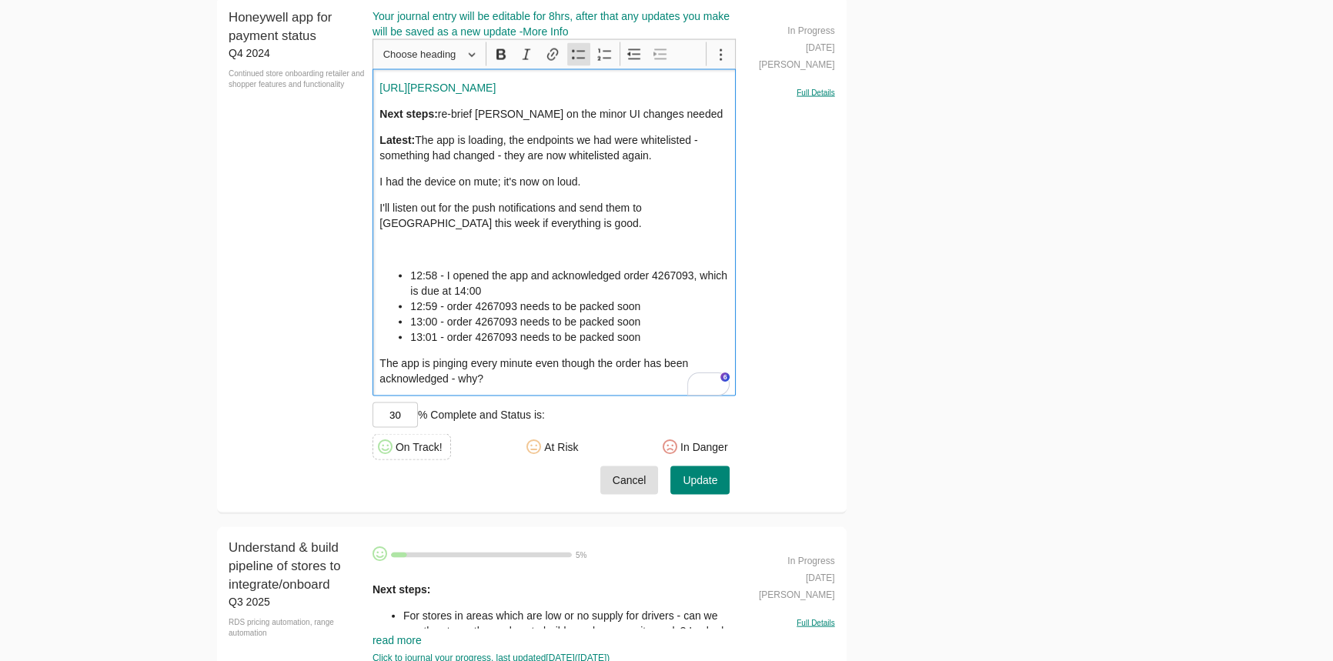
click at [704, 478] on span "Update" at bounding box center [700, 480] width 35 height 19
